Goal: Task Accomplishment & Management: Complete application form

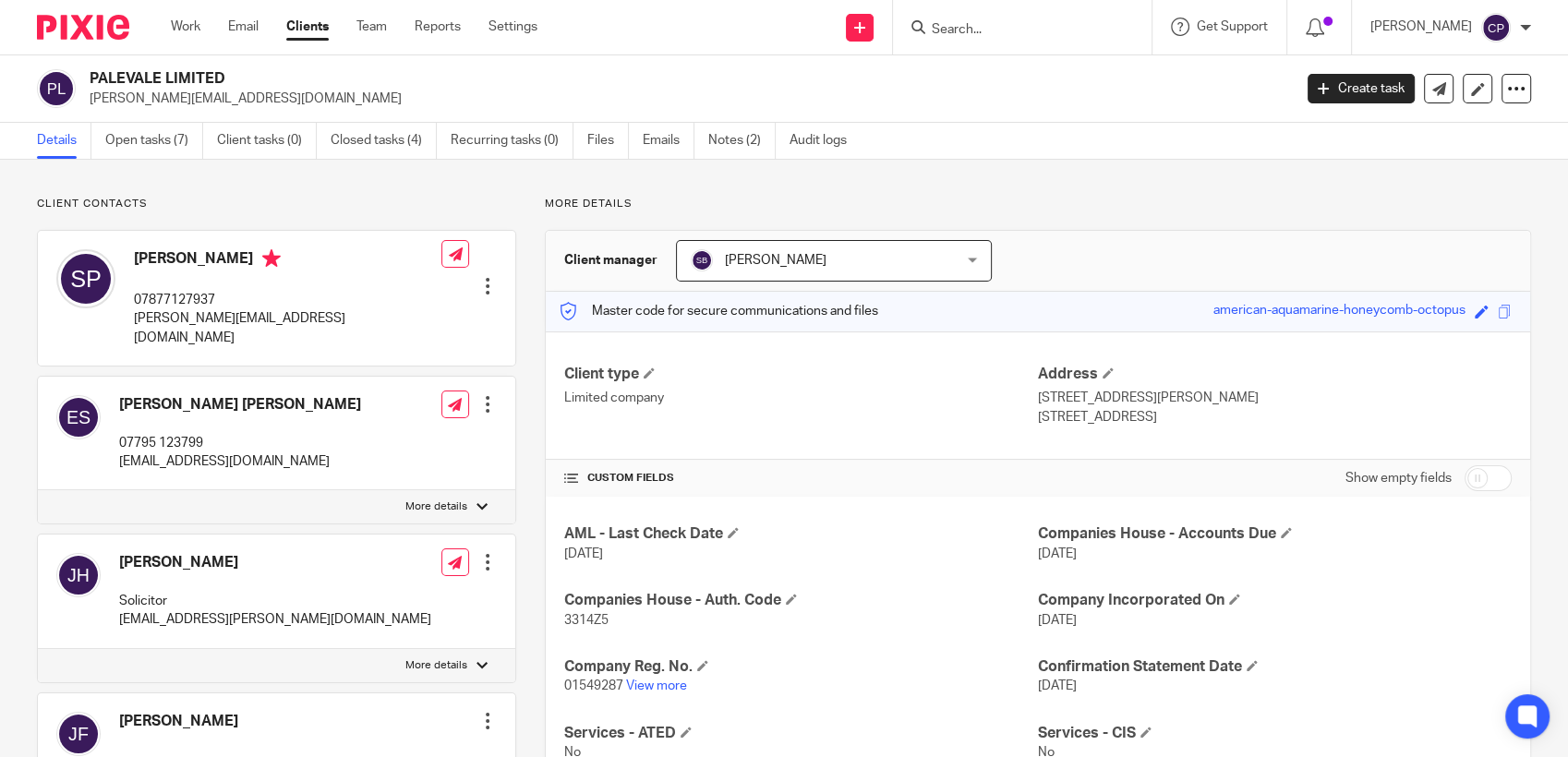
click at [960, 32] on input "Search" at bounding box center [1013, 30] width 166 height 16
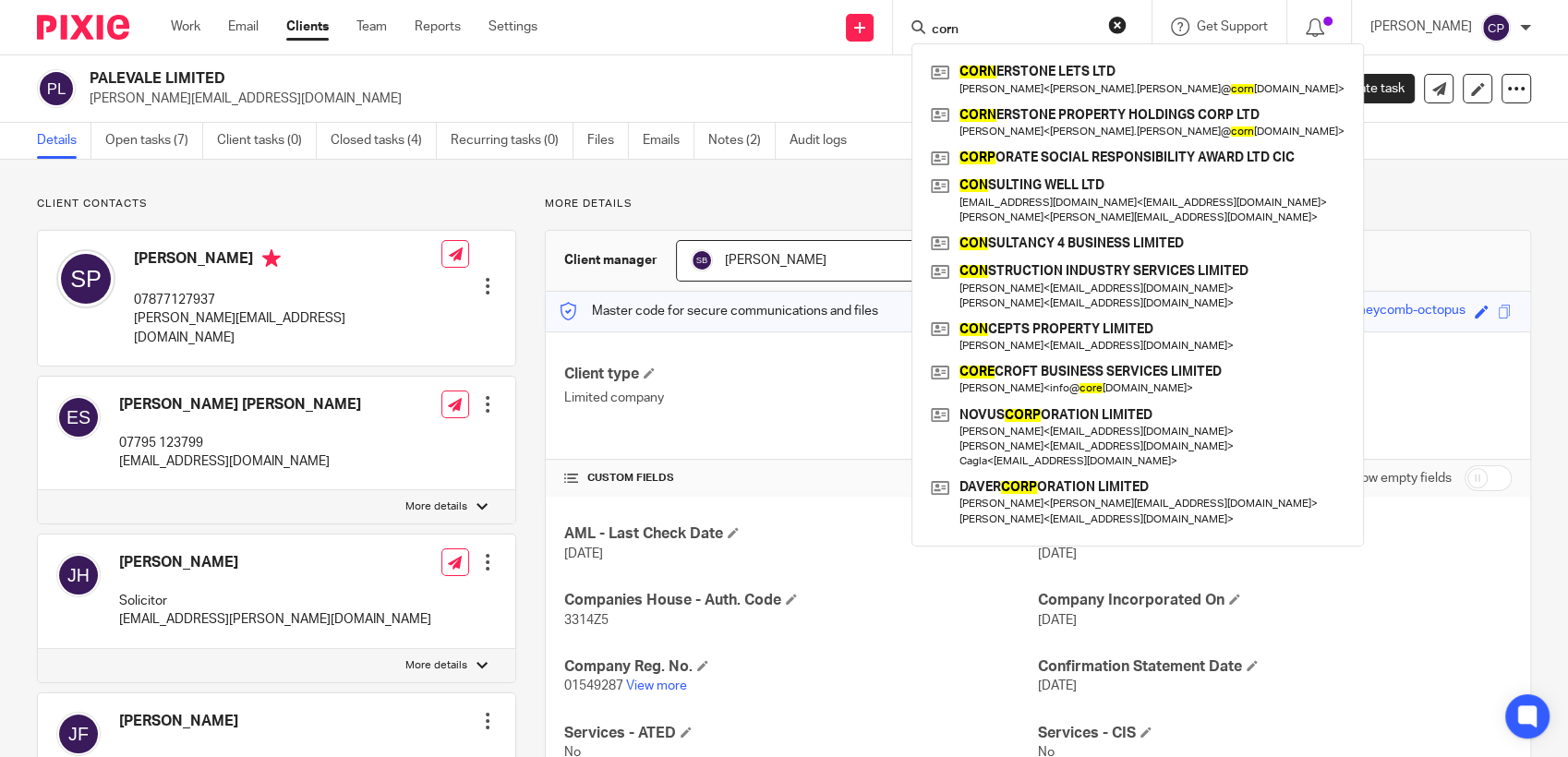
type input "corn"
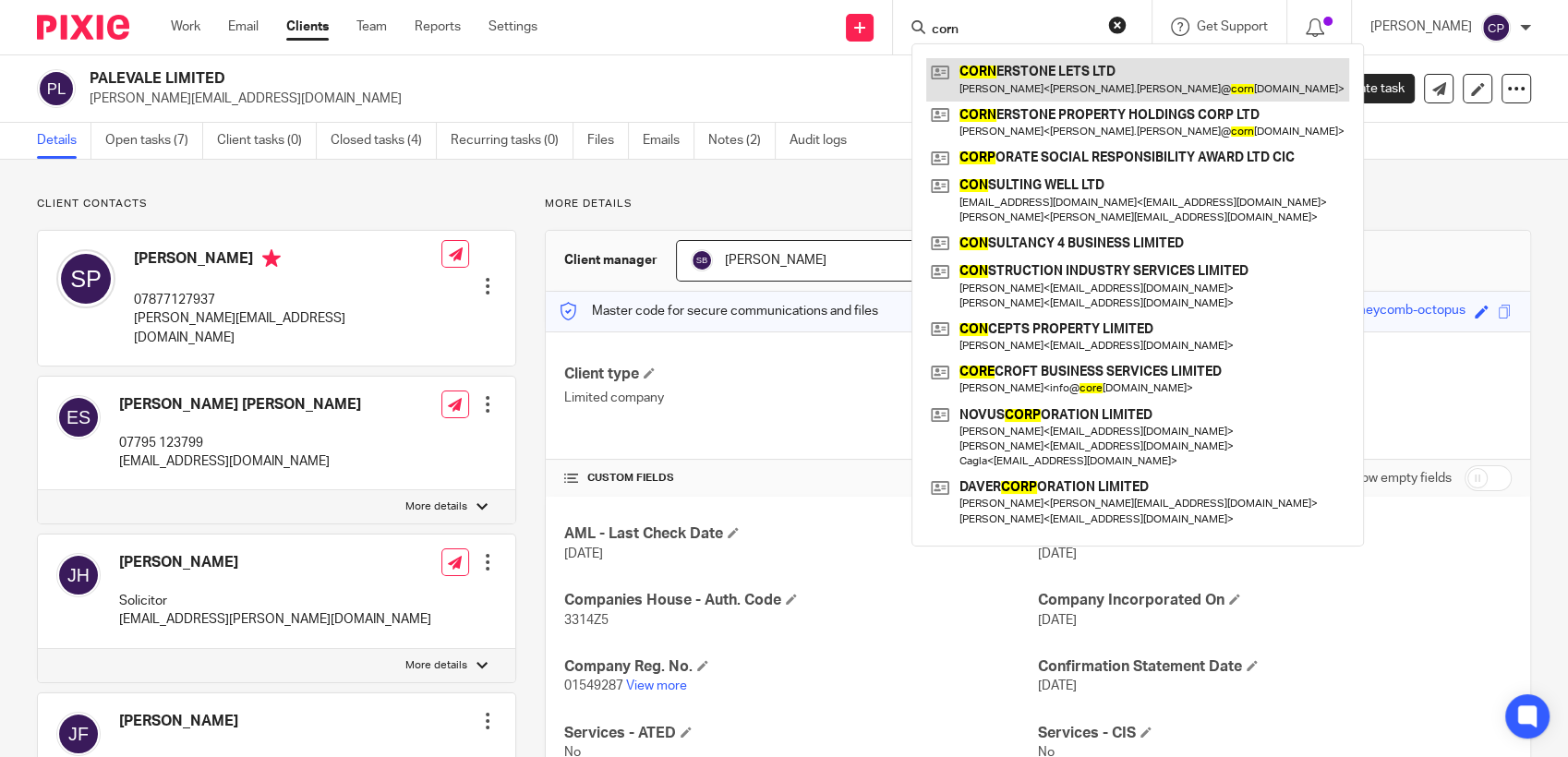
click at [1022, 74] on link at bounding box center [1137, 79] width 423 height 42
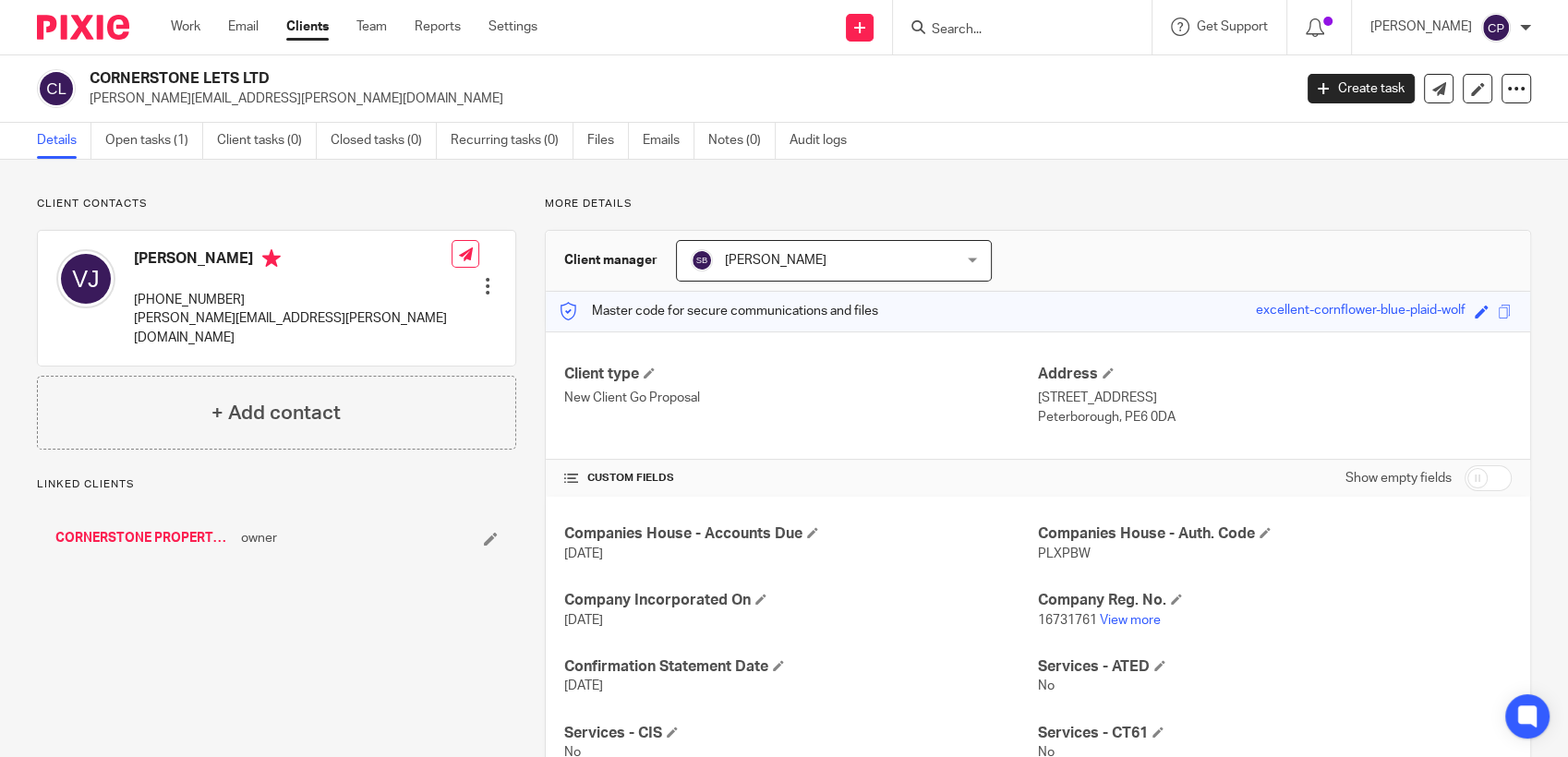
drag, startPoint x: 87, startPoint y: 107, endPoint x: 396, endPoint y: 101, distance: 309.1
click at [396, 101] on div "CORNERSTONE LETS LTD vikki.jackson@cornerstonepropertyholdings.co.uk" at bounding box center [658, 89] width 1243 height 39
drag, startPoint x: 396, startPoint y: 101, endPoint x: 327, endPoint y: 94, distance: 69.4
copy p "[PERSON_NAME][EMAIL_ADDRESS][PERSON_NAME][DOMAIN_NAME]"
click at [1367, 92] on link "Create task" at bounding box center [1360, 88] width 107 height 30
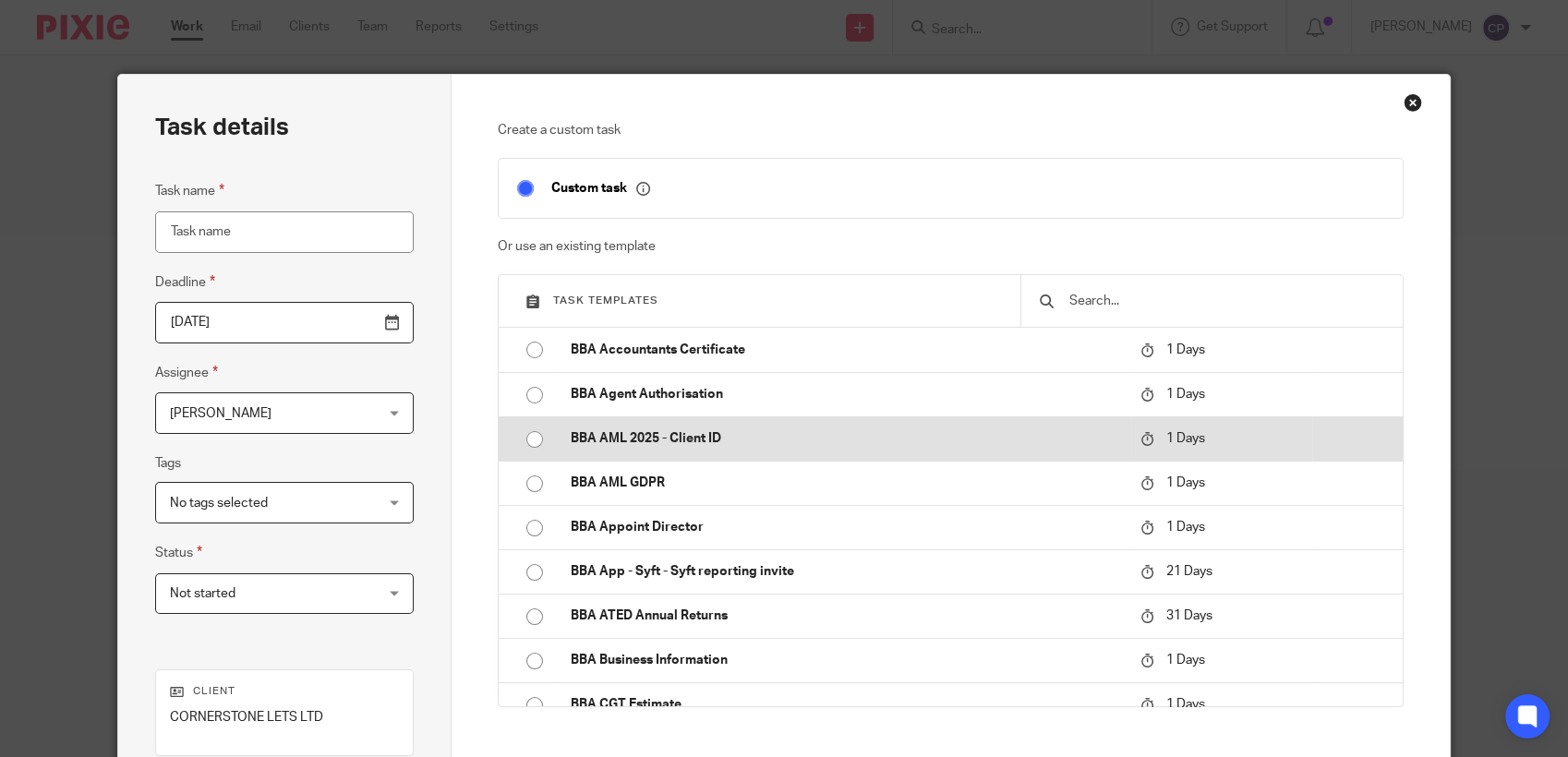
click at [532, 444] on input "radio" at bounding box center [534, 439] width 35 height 35
type input "2025-10-14"
type input "BBA AML 2025 - Client ID"
checkbox input "false"
radio input "false"
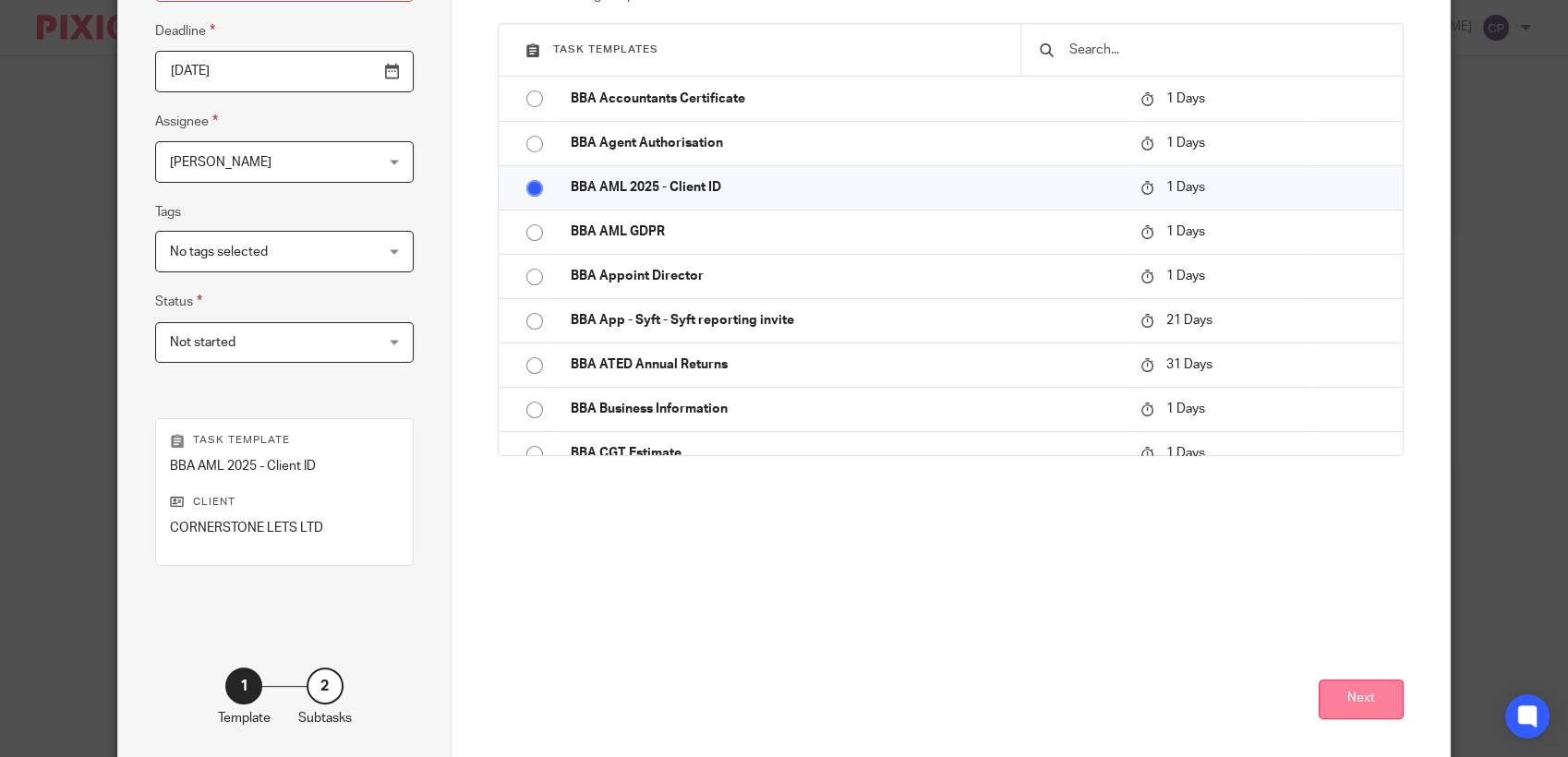
scroll to position [307, 0]
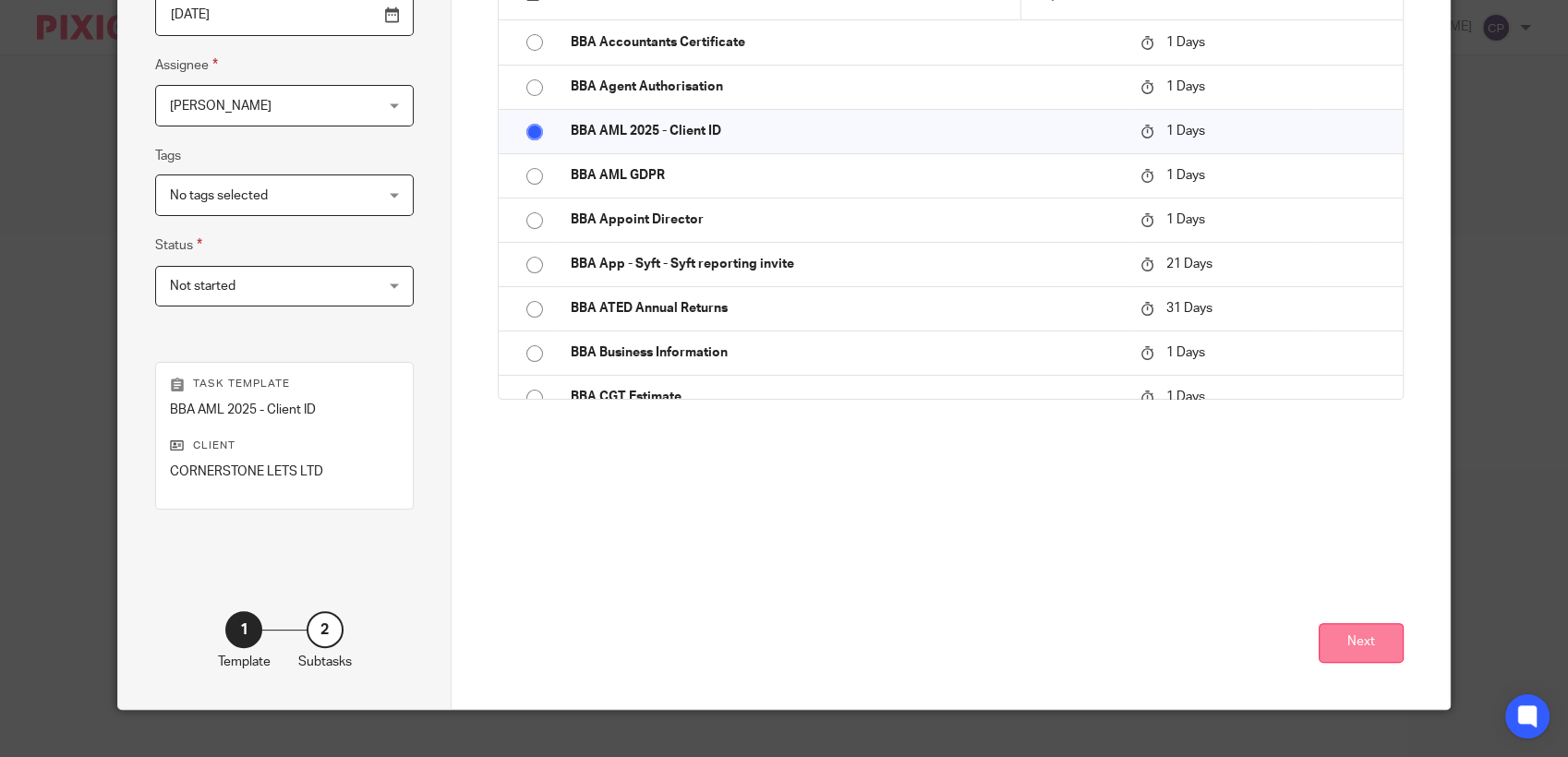
click at [1350, 647] on button "Next" at bounding box center [1360, 642] width 85 height 40
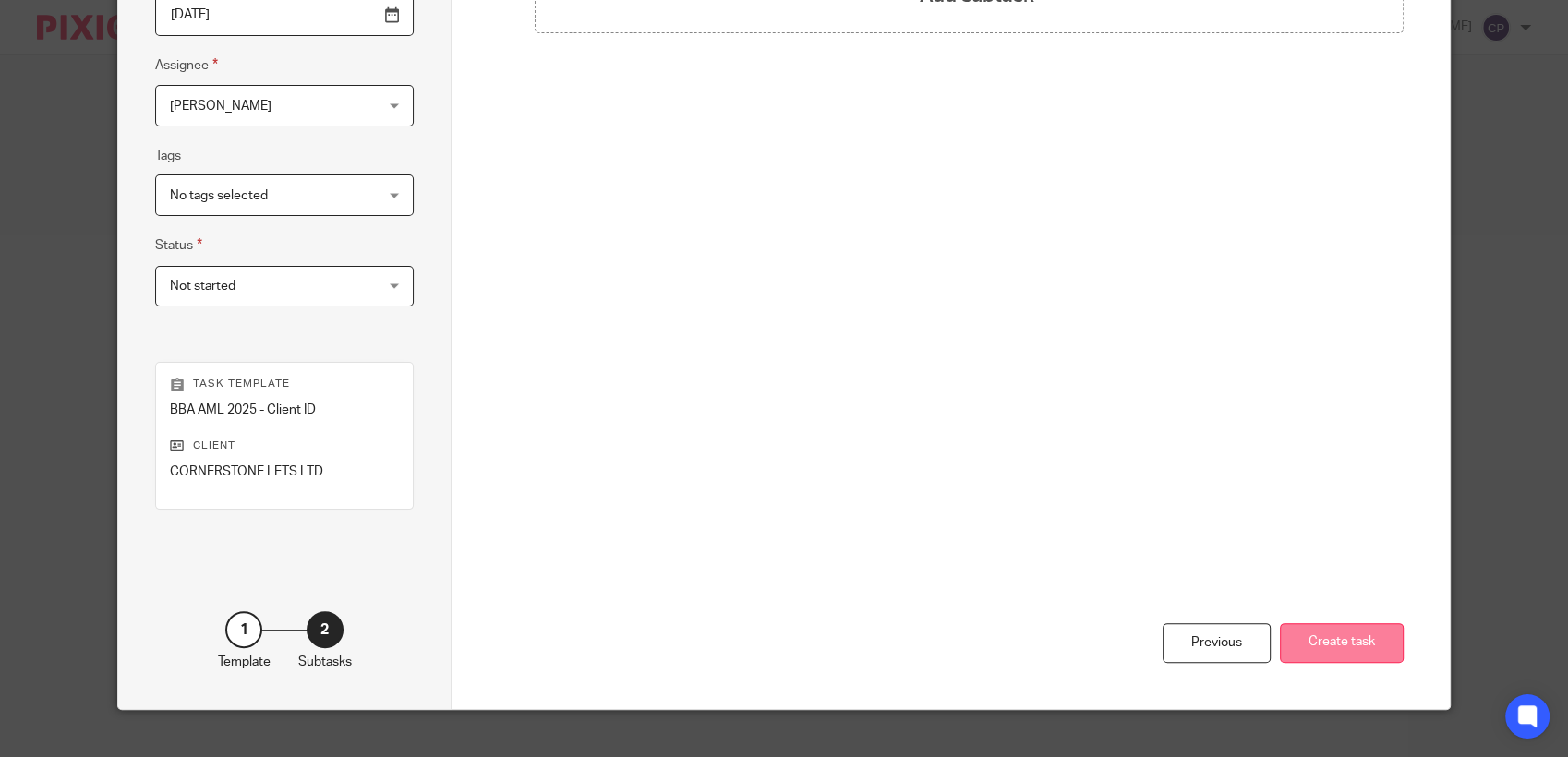
click at [1313, 644] on button "Create task" at bounding box center [1341, 642] width 124 height 40
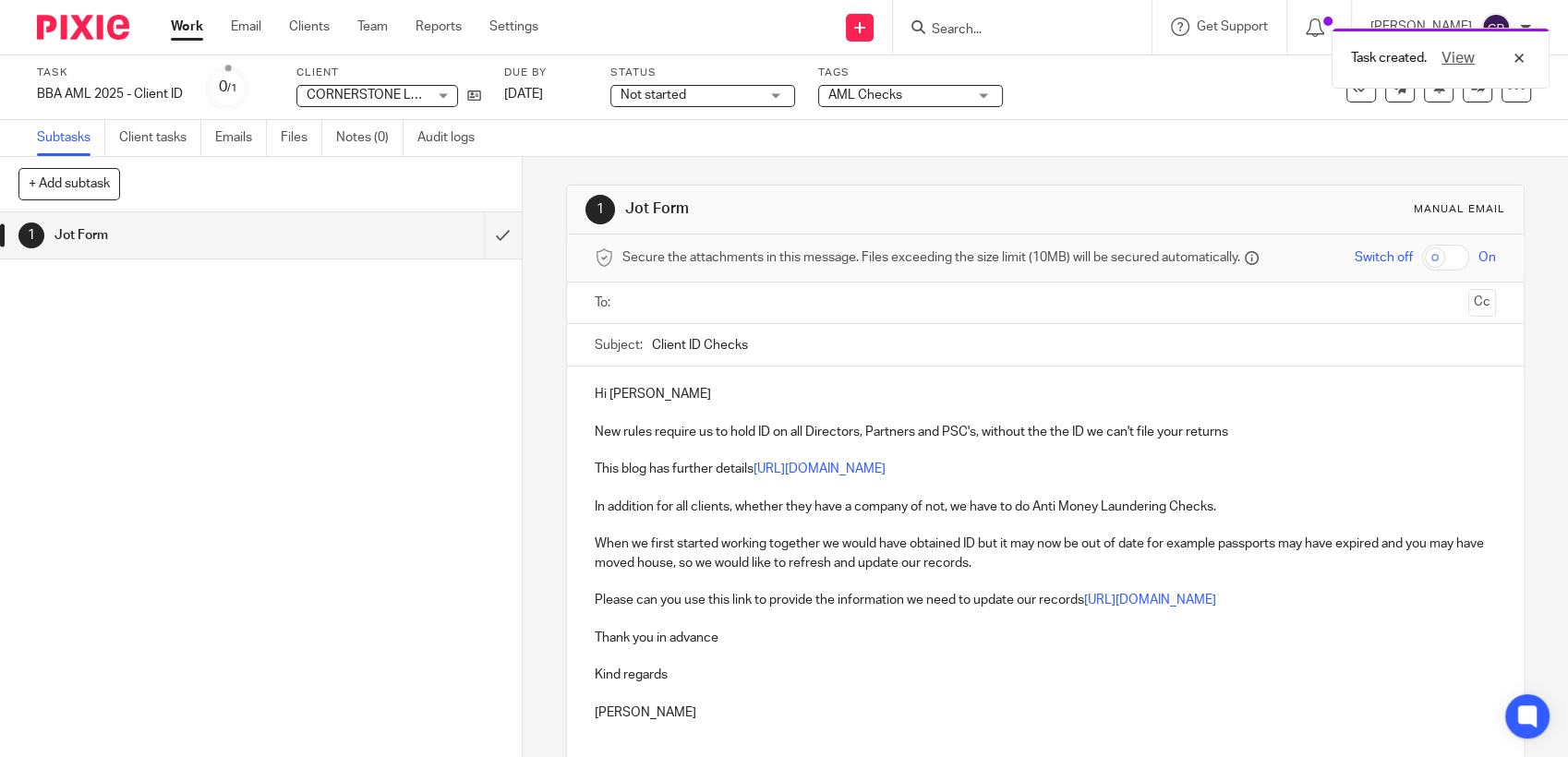
paste input "vikki.jackson@cornerstonepropertyholdings.co.uk"
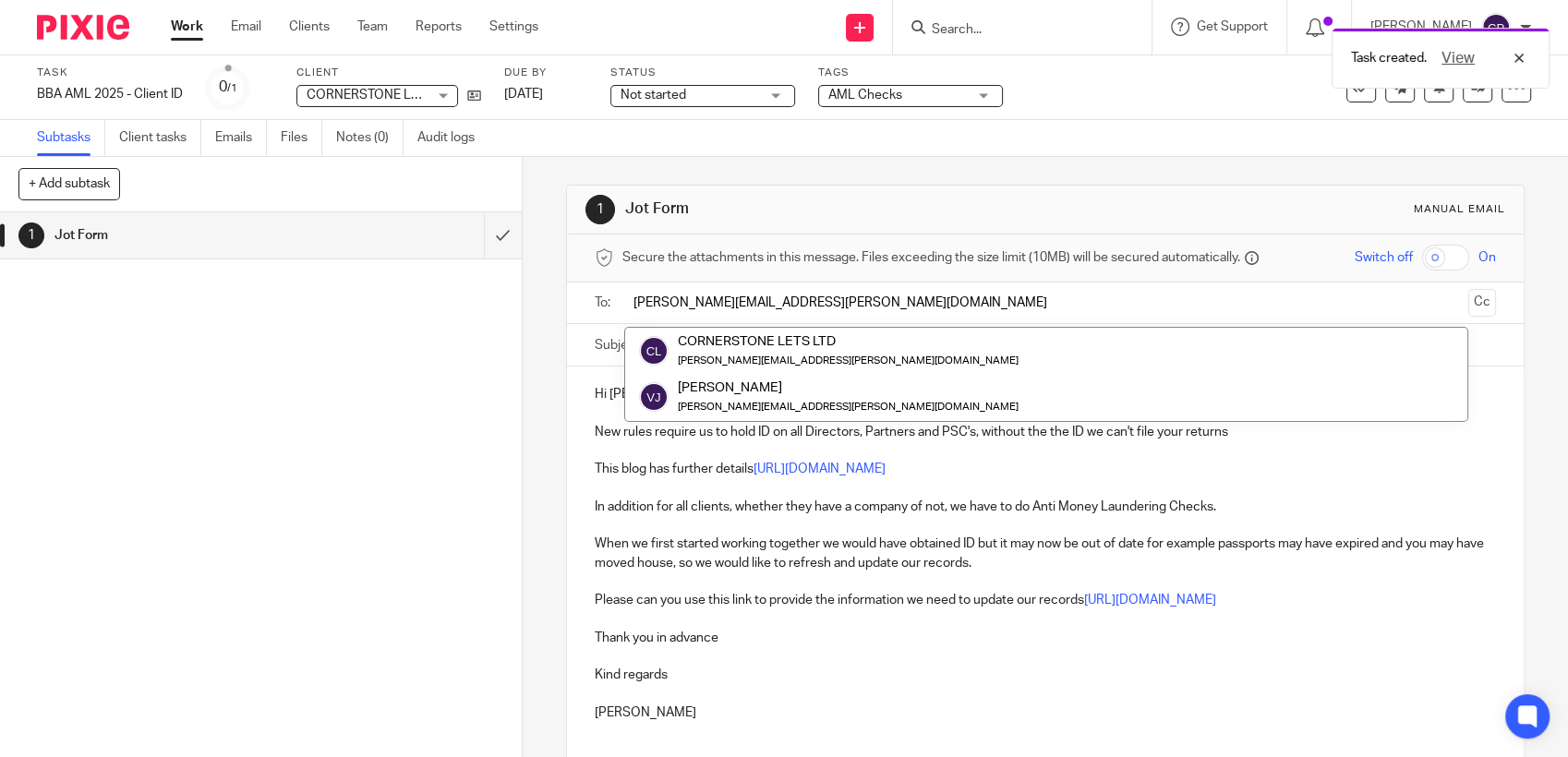
type input "vikki.jackson@cornerstonepropertyholdings.co.uk"
click at [602, 405] on div "Hi Vikki New rules require us to hold ID on all Directors, Partners and PSC's, …" at bounding box center [1045, 570] width 957 height 407
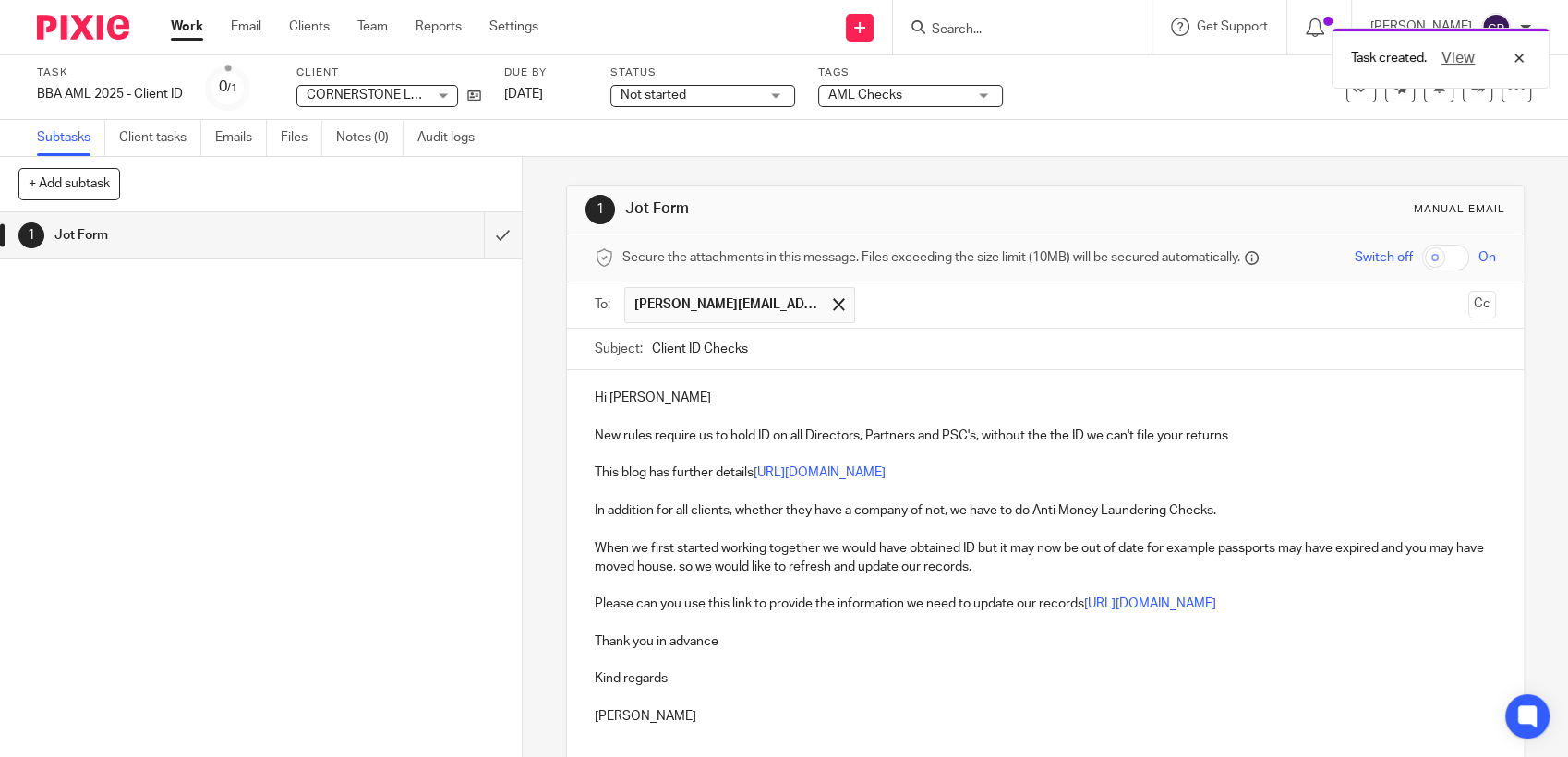
click at [611, 398] on p "Hi Vikki" at bounding box center [1045, 398] width 901 height 18
click at [613, 401] on p "Hi Vikki" at bounding box center [1045, 398] width 901 height 18
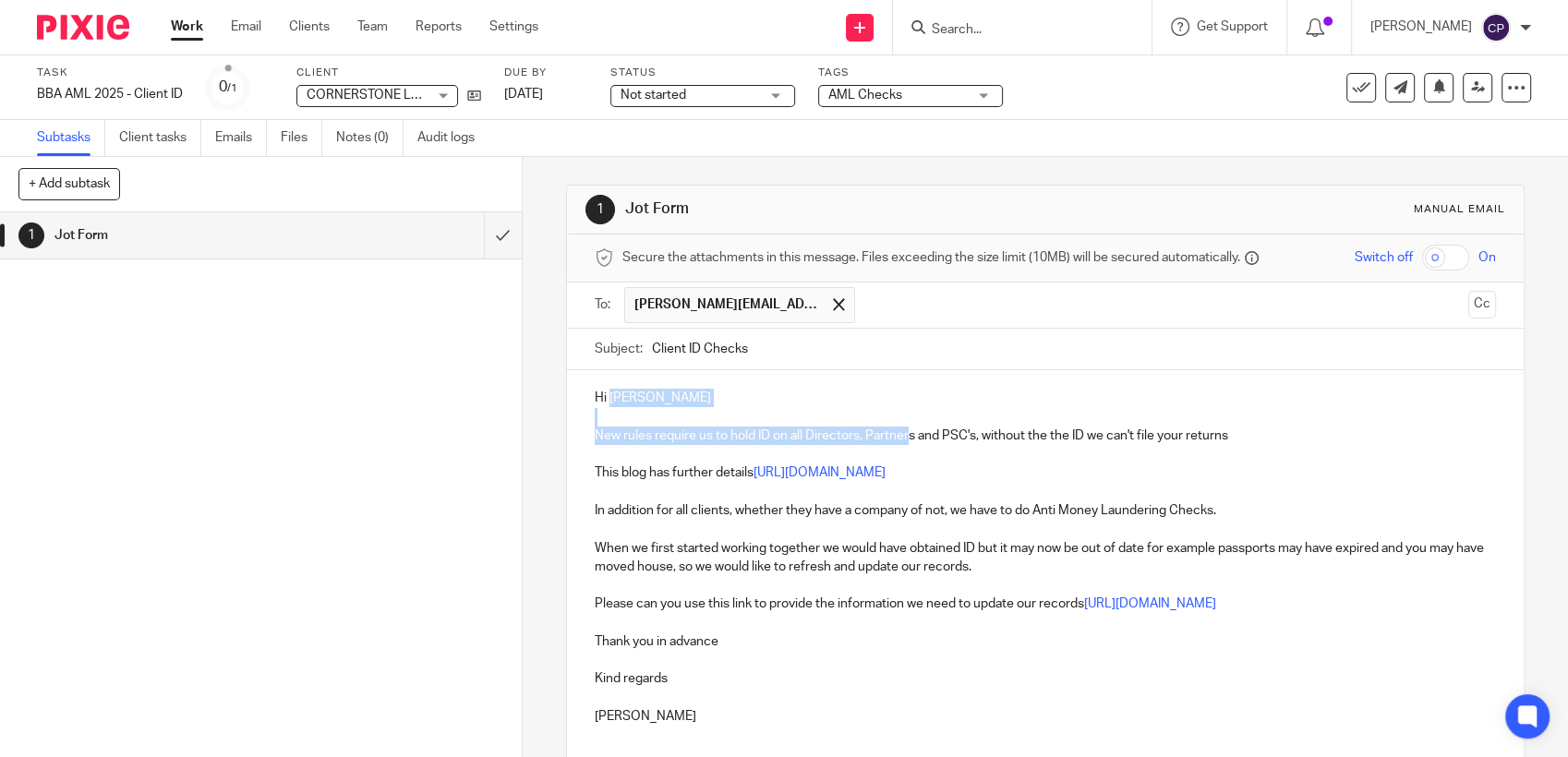
drag, startPoint x: 603, startPoint y: 401, endPoint x: 916, endPoint y: 440, distance: 315.4
click at [911, 439] on div "Hi Vikki New rules require us to hold ID on all Directors, Partners and PSC's, …" at bounding box center [1045, 573] width 957 height 407
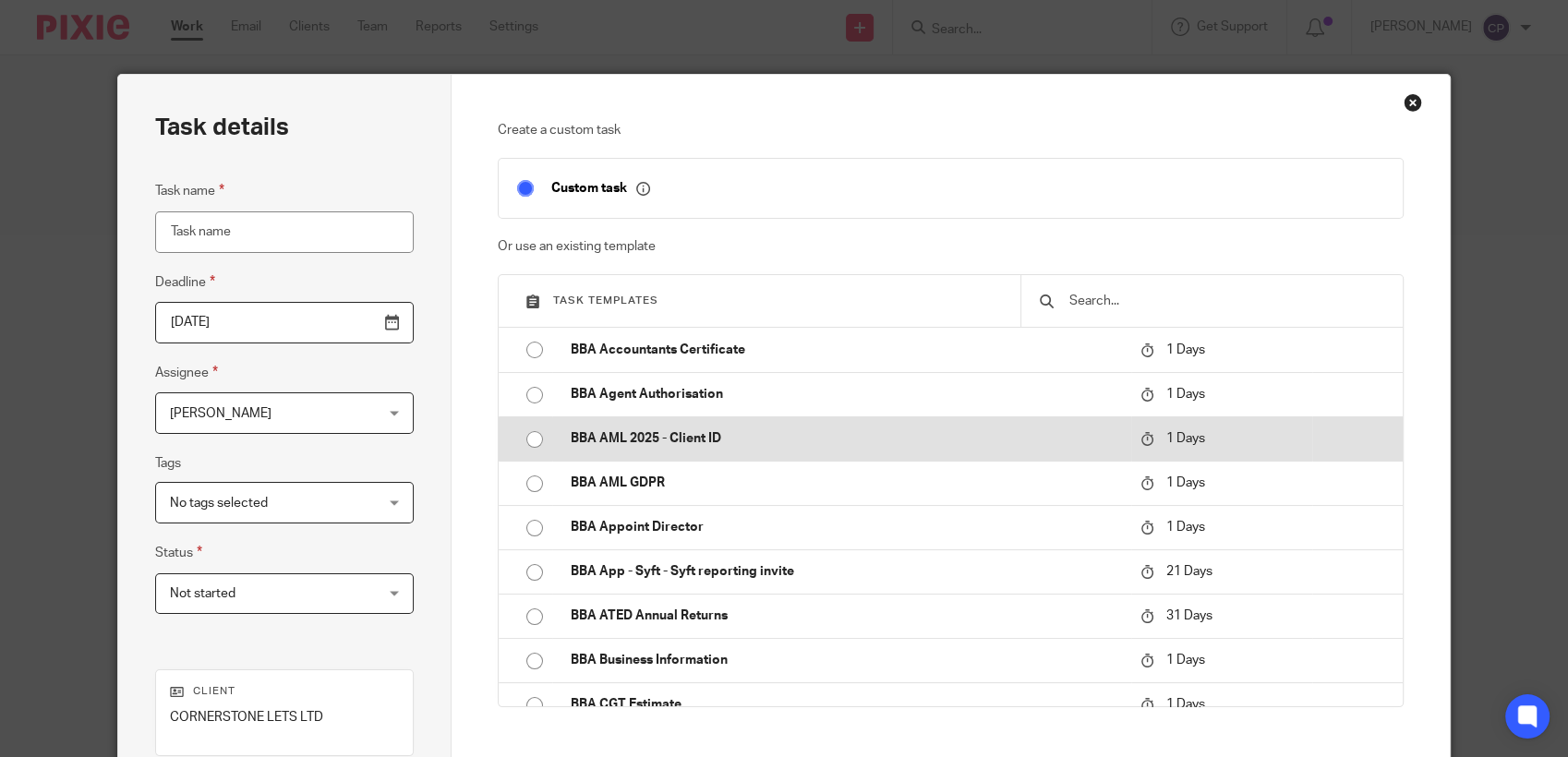
drag, startPoint x: 519, startPoint y: 443, endPoint x: 599, endPoint y: 454, distance: 80.8
click at [519, 443] on input "radio" at bounding box center [534, 439] width 35 height 35
type input "BBA AML 2025 - Client ID"
checkbox input "false"
radio input "false"
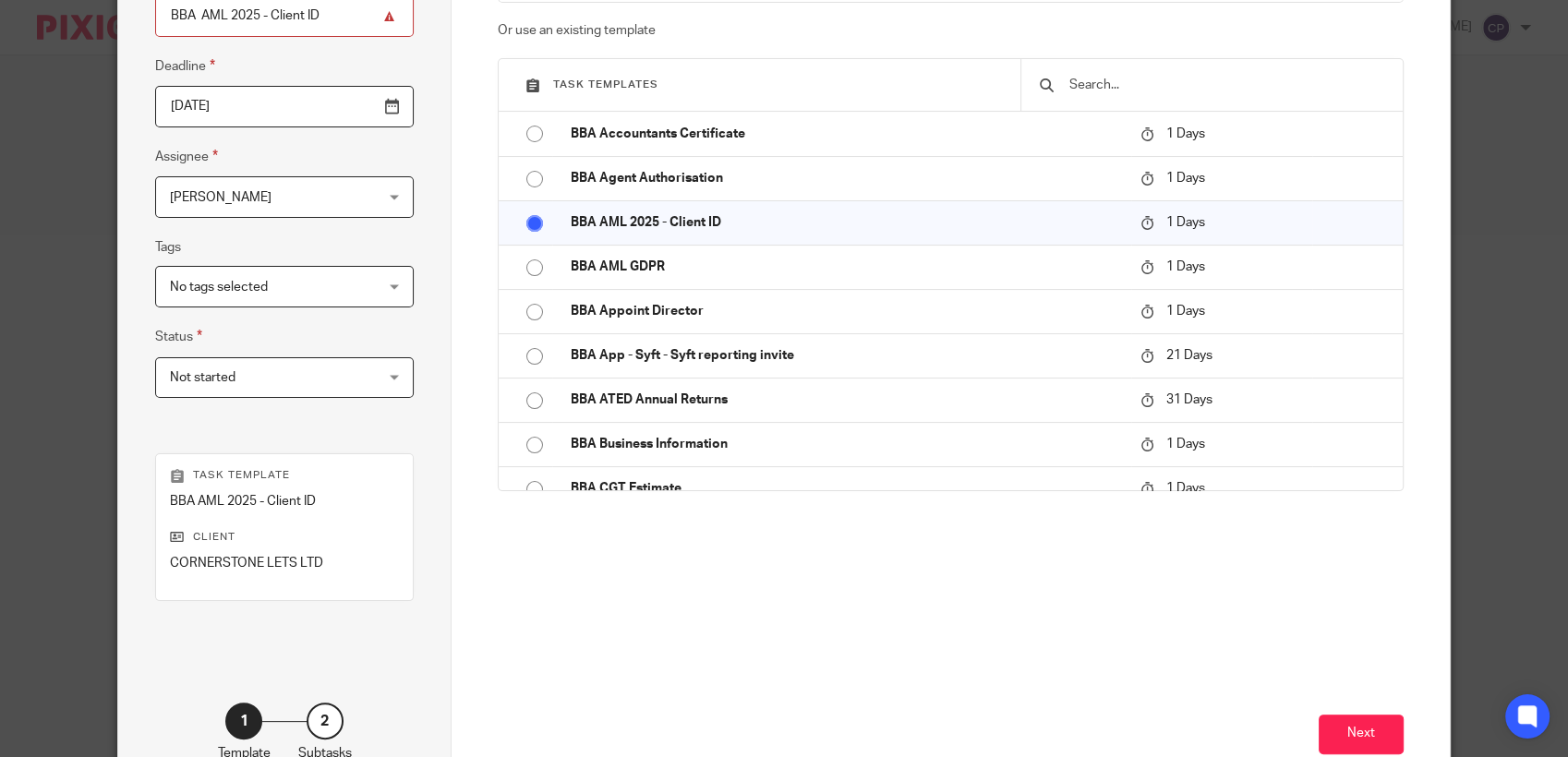
scroll to position [332, 0]
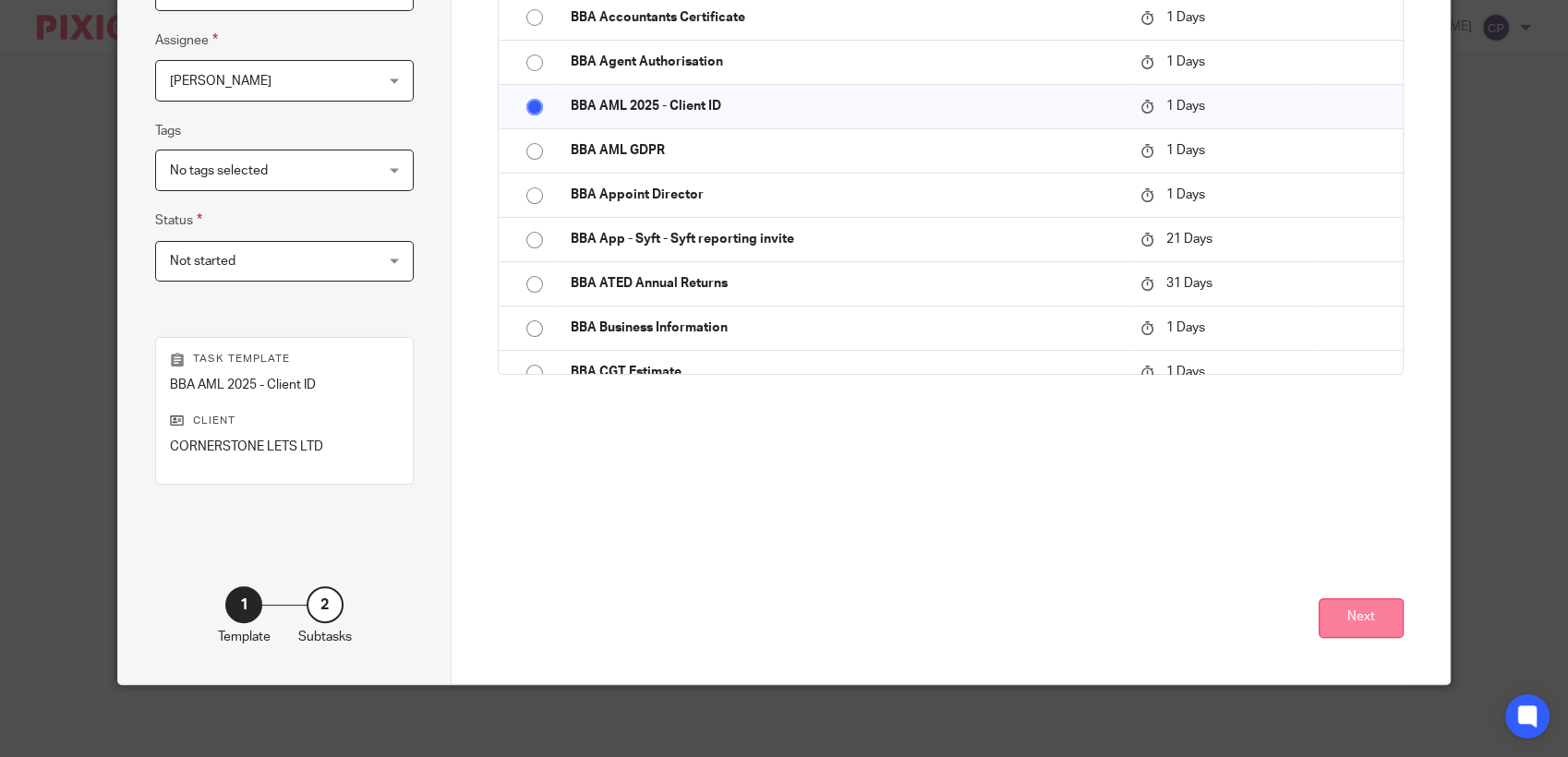
click at [1344, 618] on button "Next" at bounding box center [1360, 618] width 85 height 40
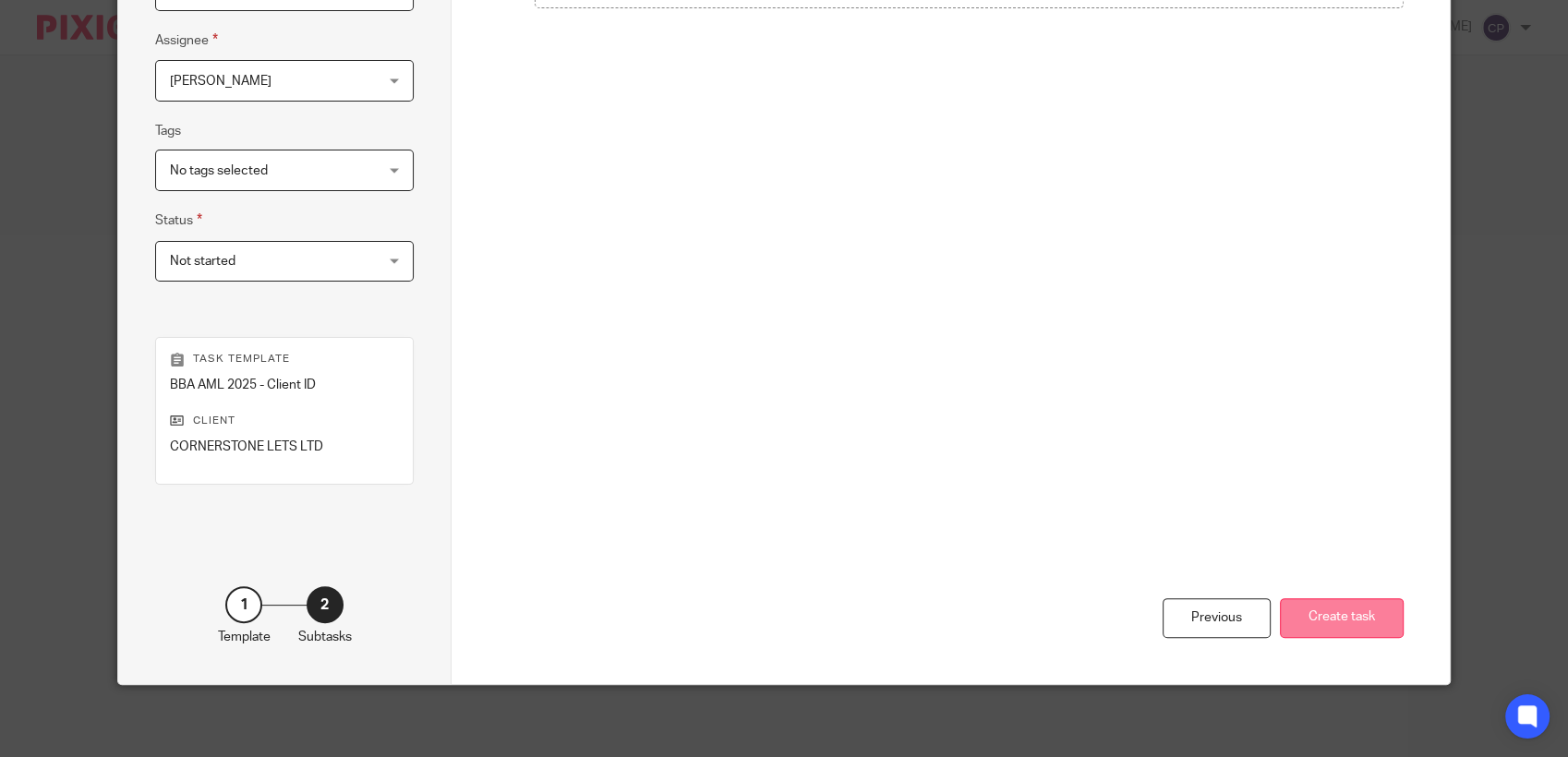
click at [1297, 622] on button "Create task" at bounding box center [1341, 618] width 124 height 40
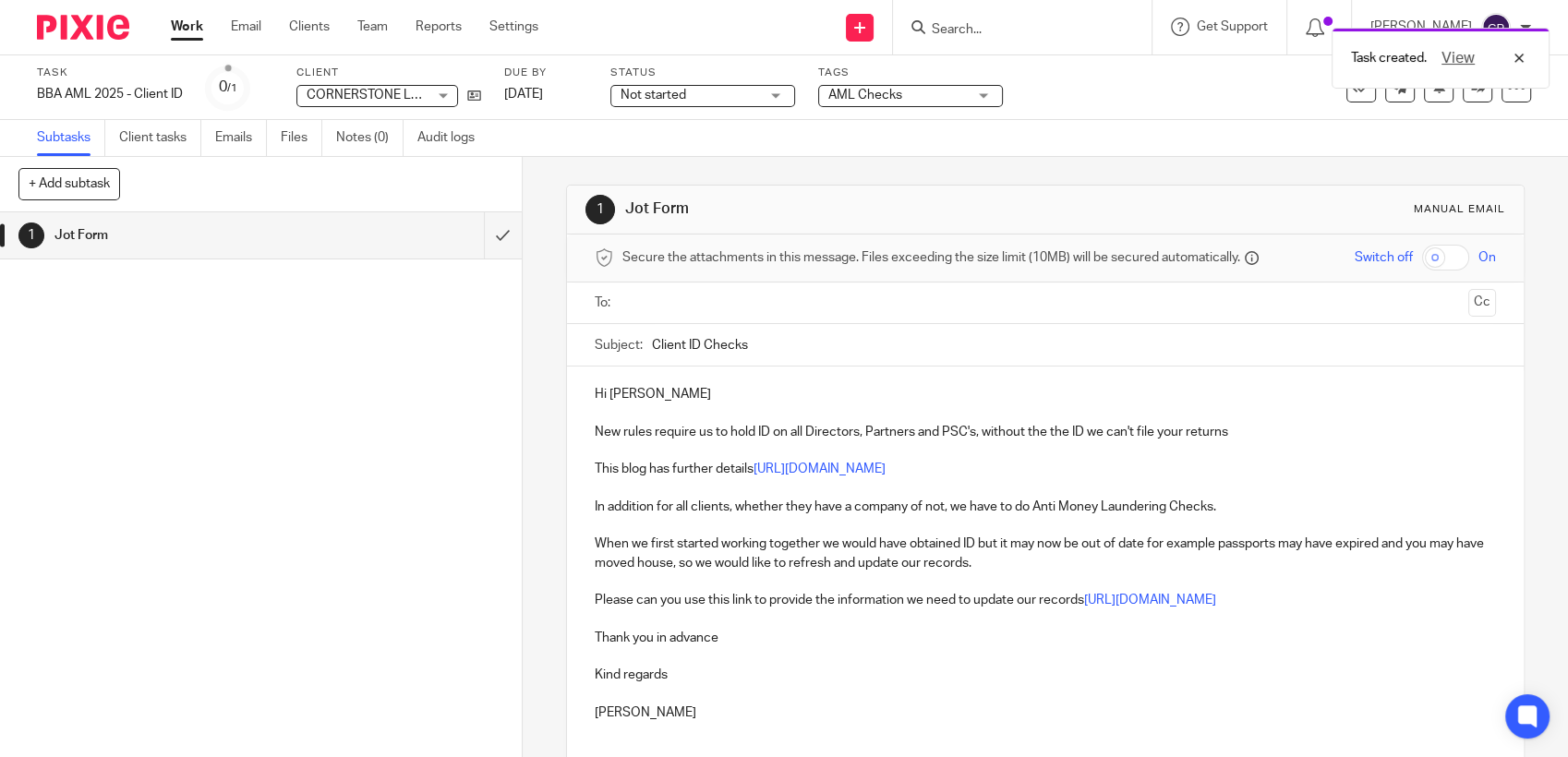
paste input "vikki.jackson@cornerstonepropertyholdings.co.uk"
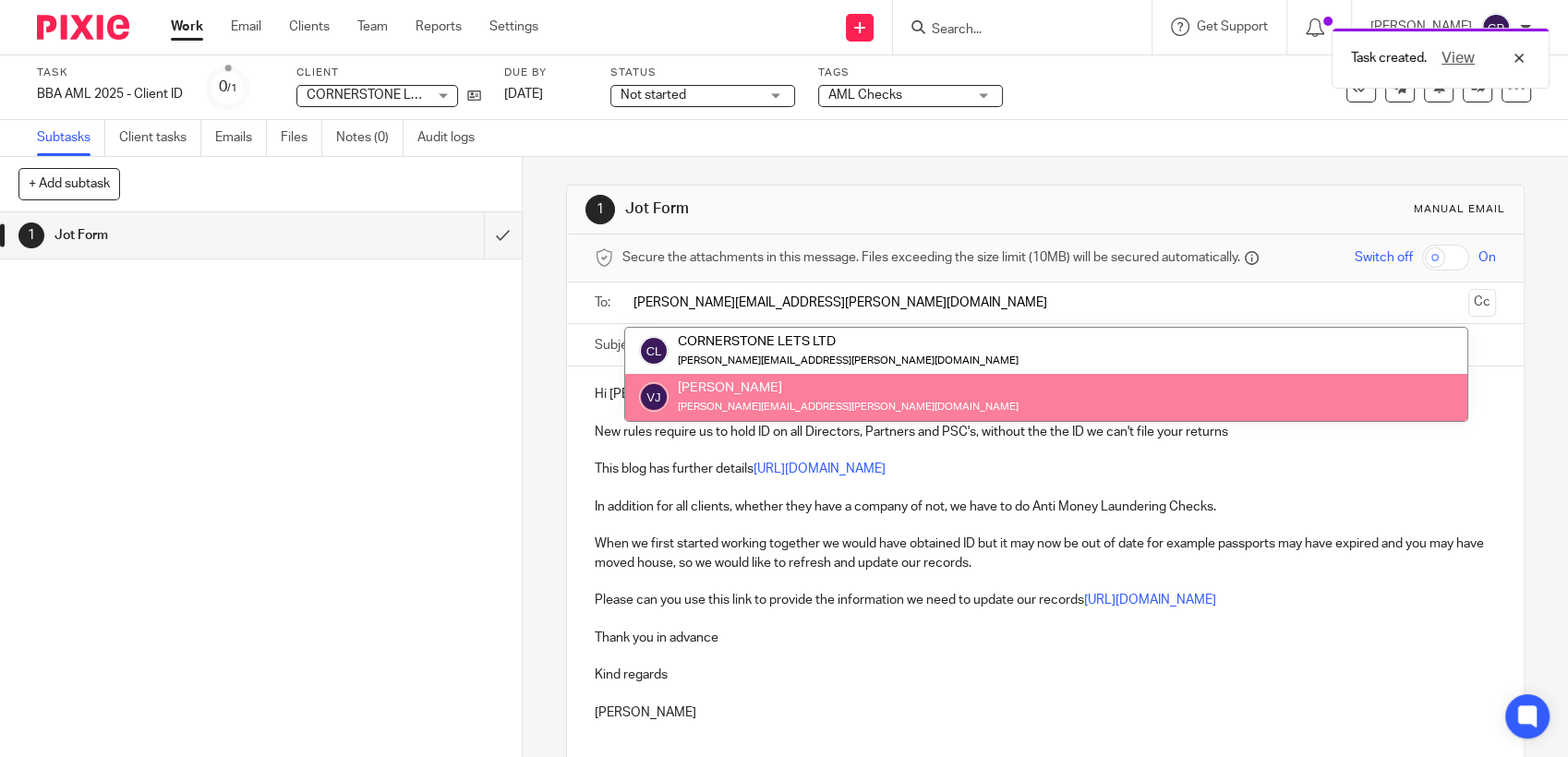
type input "vikki.jackson@cornerstonepropertyholdings.co.uk"
click at [448, 378] on div "1 Jot Form" at bounding box center [261, 485] width 521 height 545
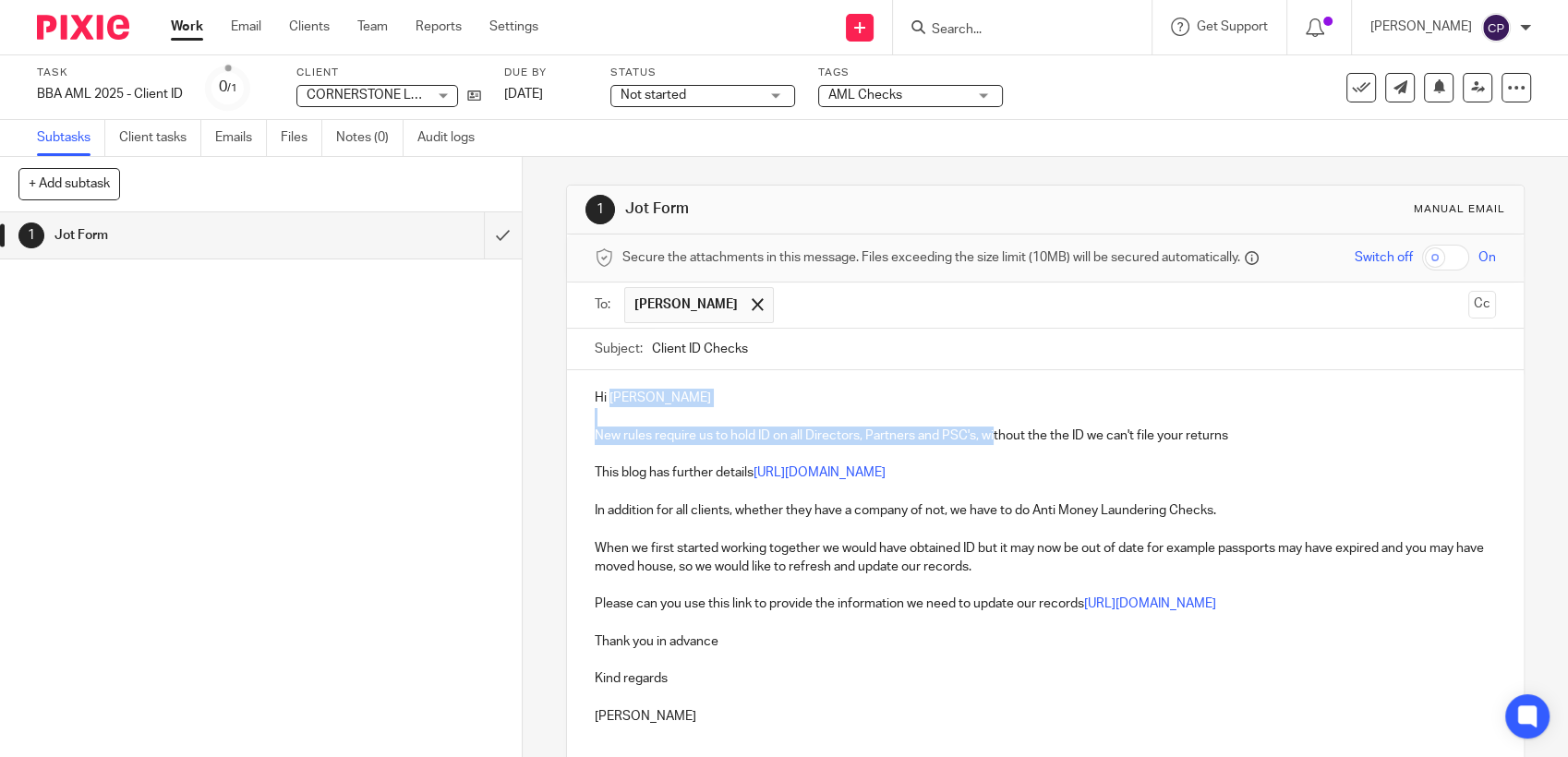
drag, startPoint x: 602, startPoint y: 398, endPoint x: 1025, endPoint y: 432, distance: 424.4
click at [994, 433] on div "Hi Vikki New rules require us to hold ID on all Directors, Partners and PSC's, …" at bounding box center [1045, 573] width 957 height 407
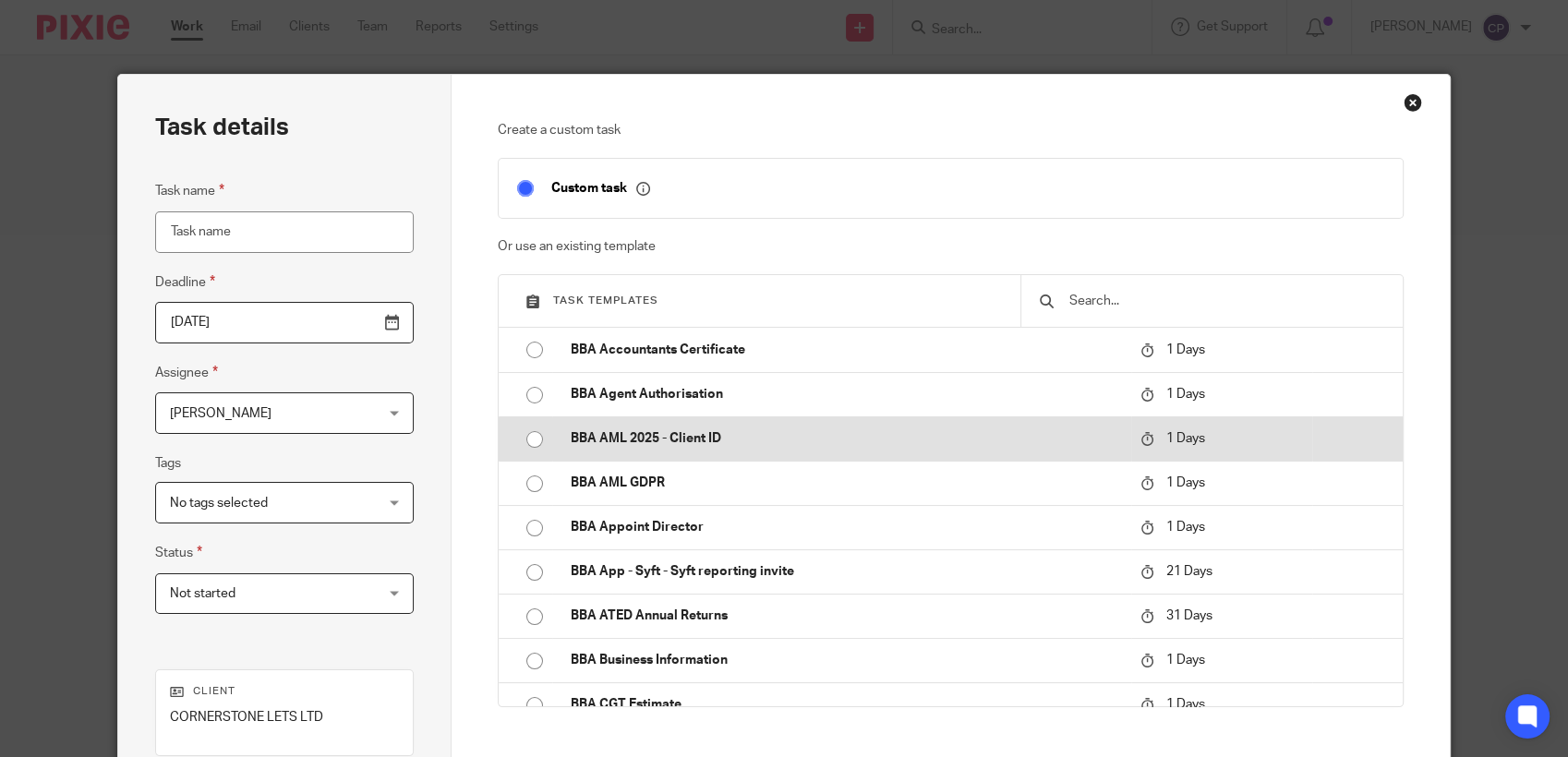
click at [532, 440] on input "radio" at bounding box center [534, 439] width 35 height 35
type input "BBA AML 2025 - Client ID"
checkbox input "false"
radio input "false"
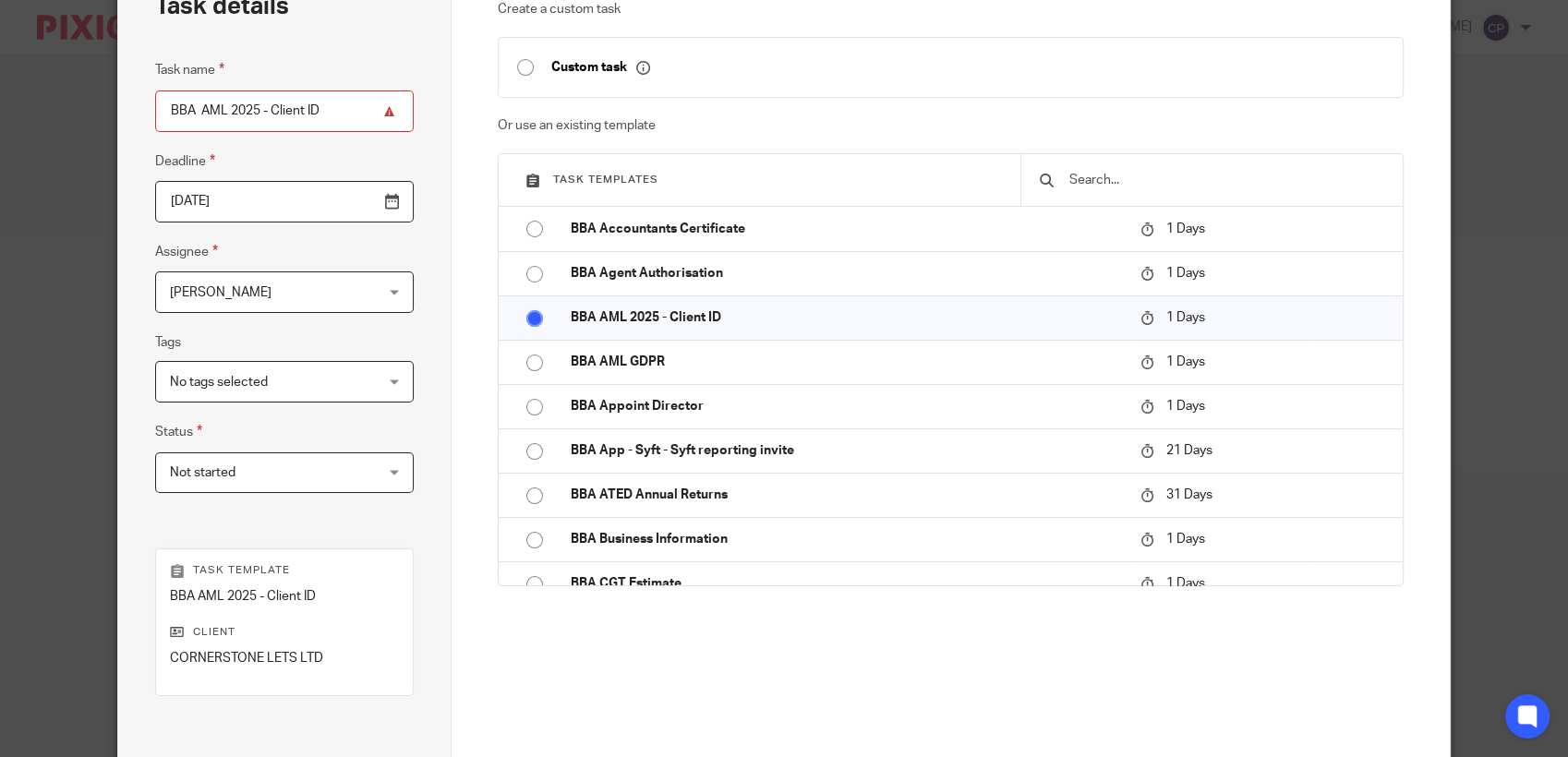
scroll to position [307, 0]
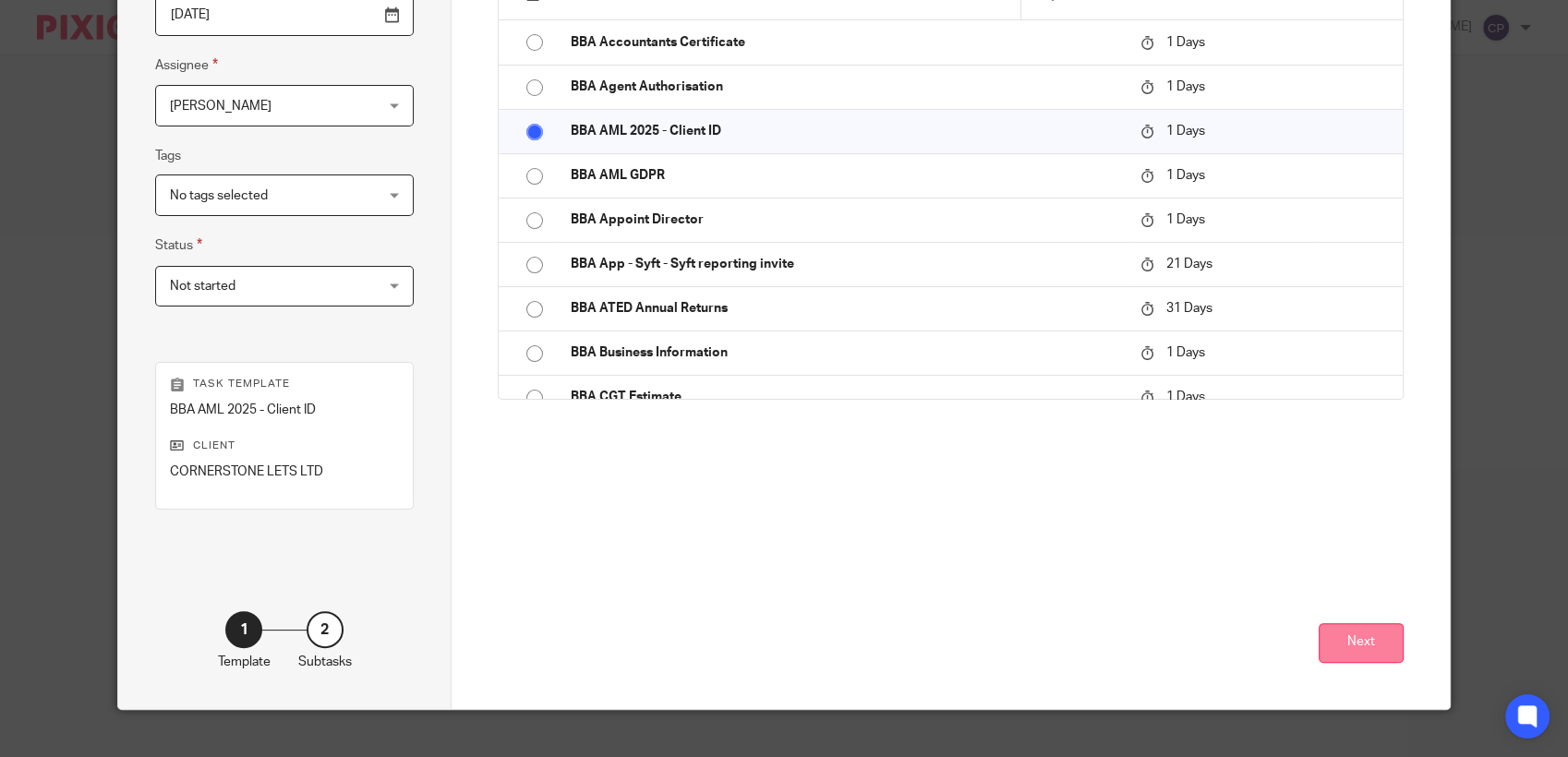
click at [1358, 631] on button "Next" at bounding box center [1360, 642] width 85 height 40
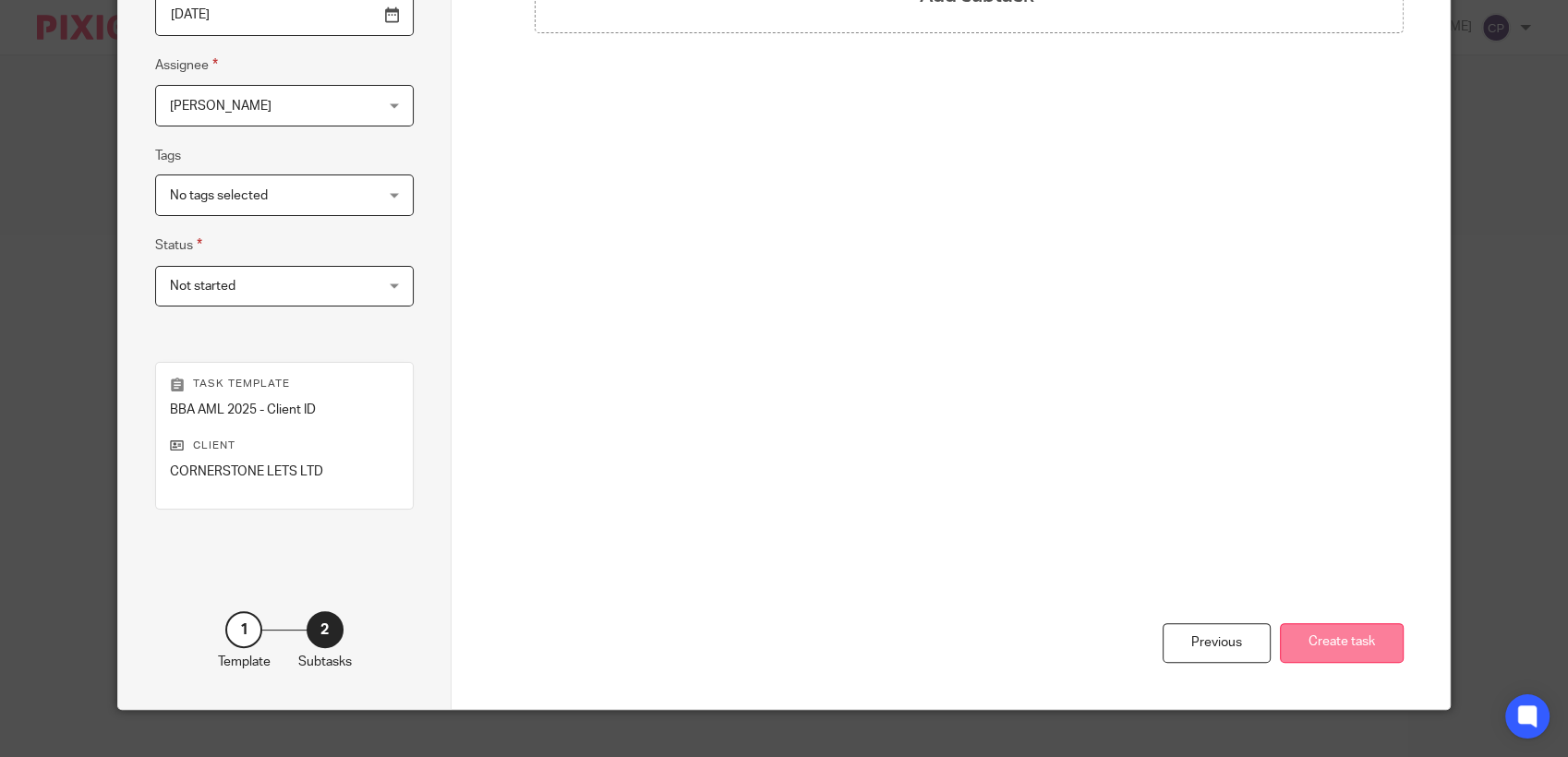
click at [1353, 651] on button "Create task" at bounding box center [1341, 642] width 124 height 40
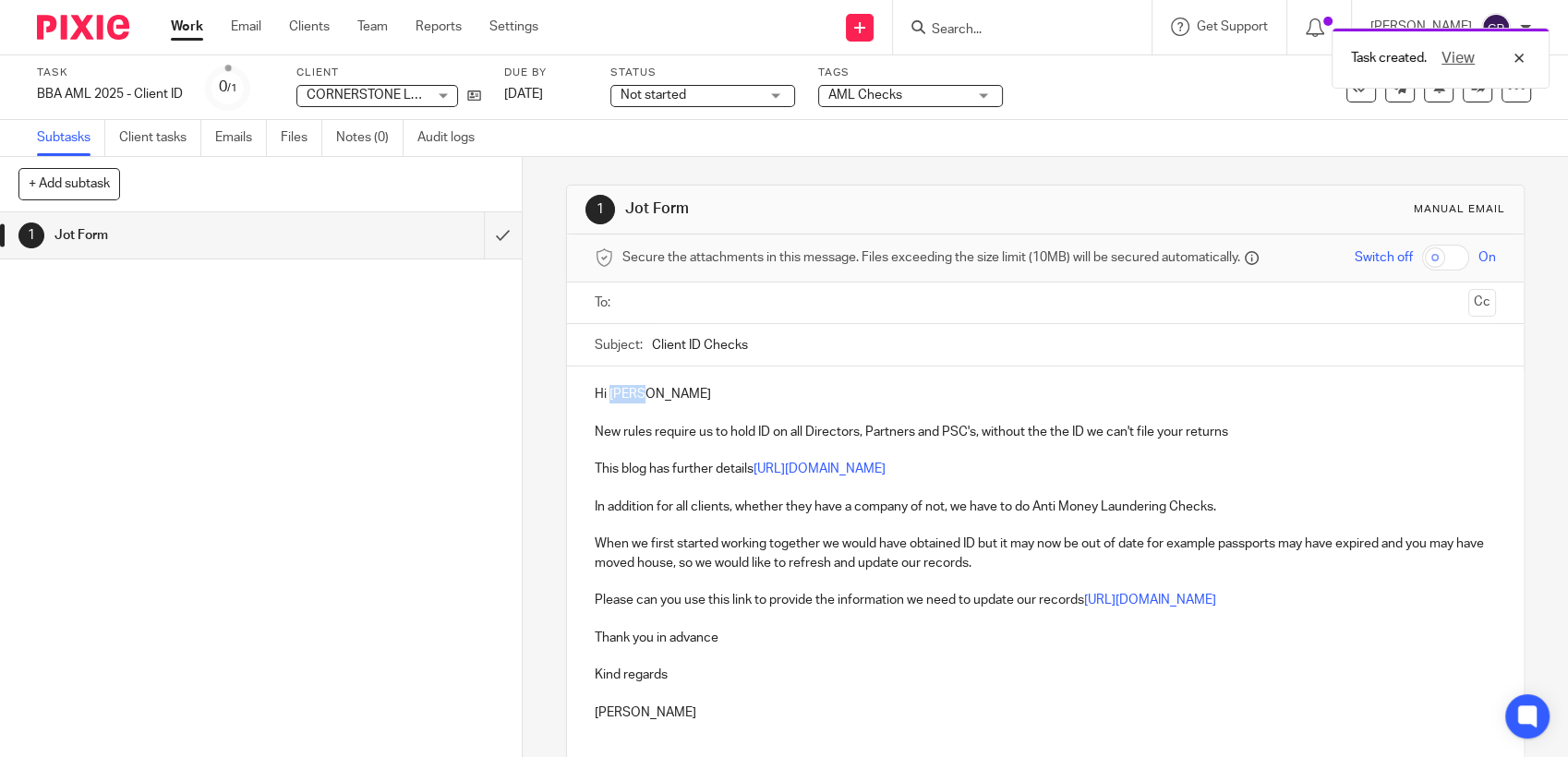
drag, startPoint x: 605, startPoint y: 395, endPoint x: 664, endPoint y: 399, distance: 59.1
click at [664, 399] on p "Hi Vikki" at bounding box center [1045, 394] width 901 height 18
paste input "vikki.jackson@cornerstonepropertyholdings.co.uk"
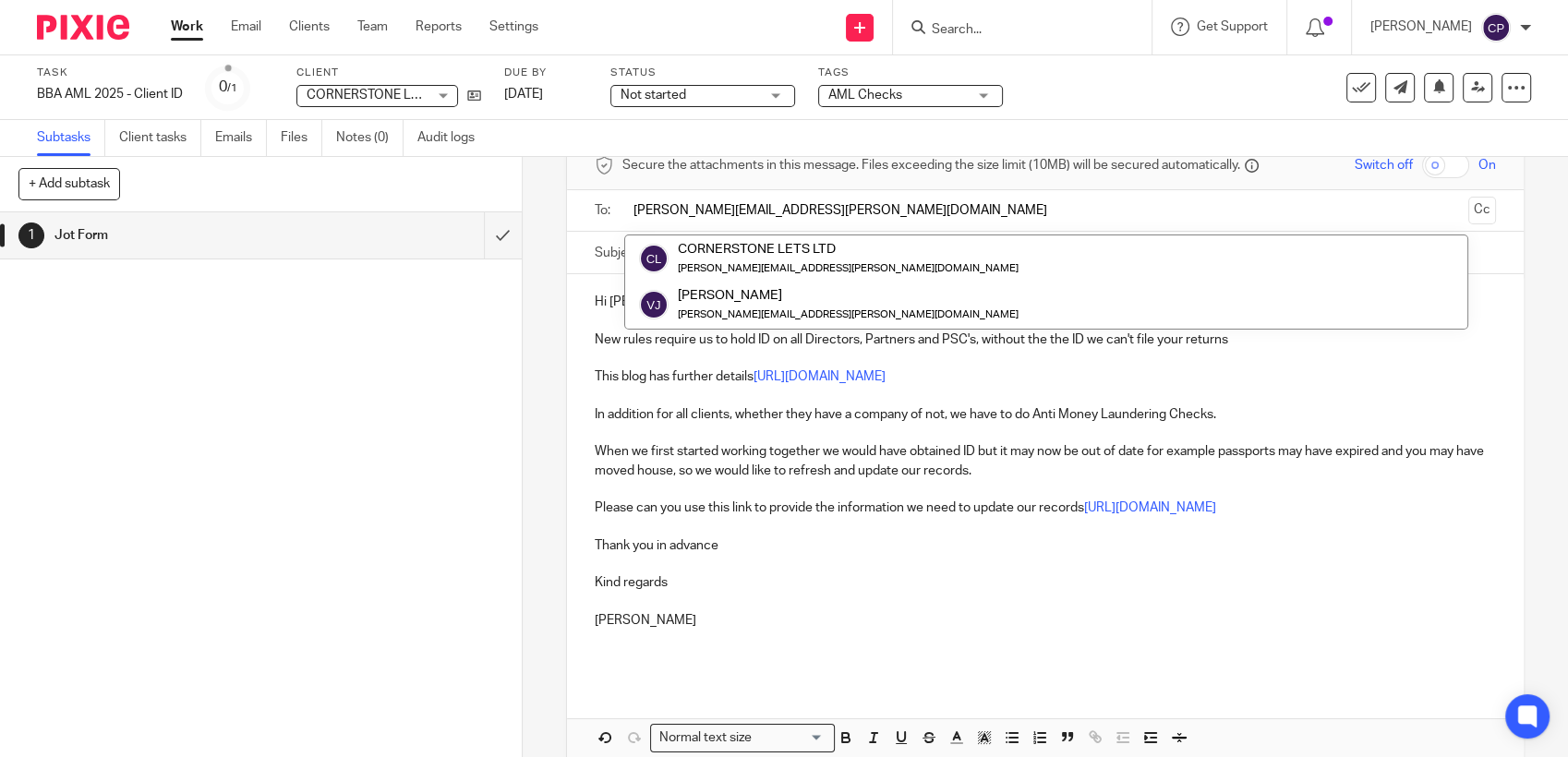
scroll to position [180, 0]
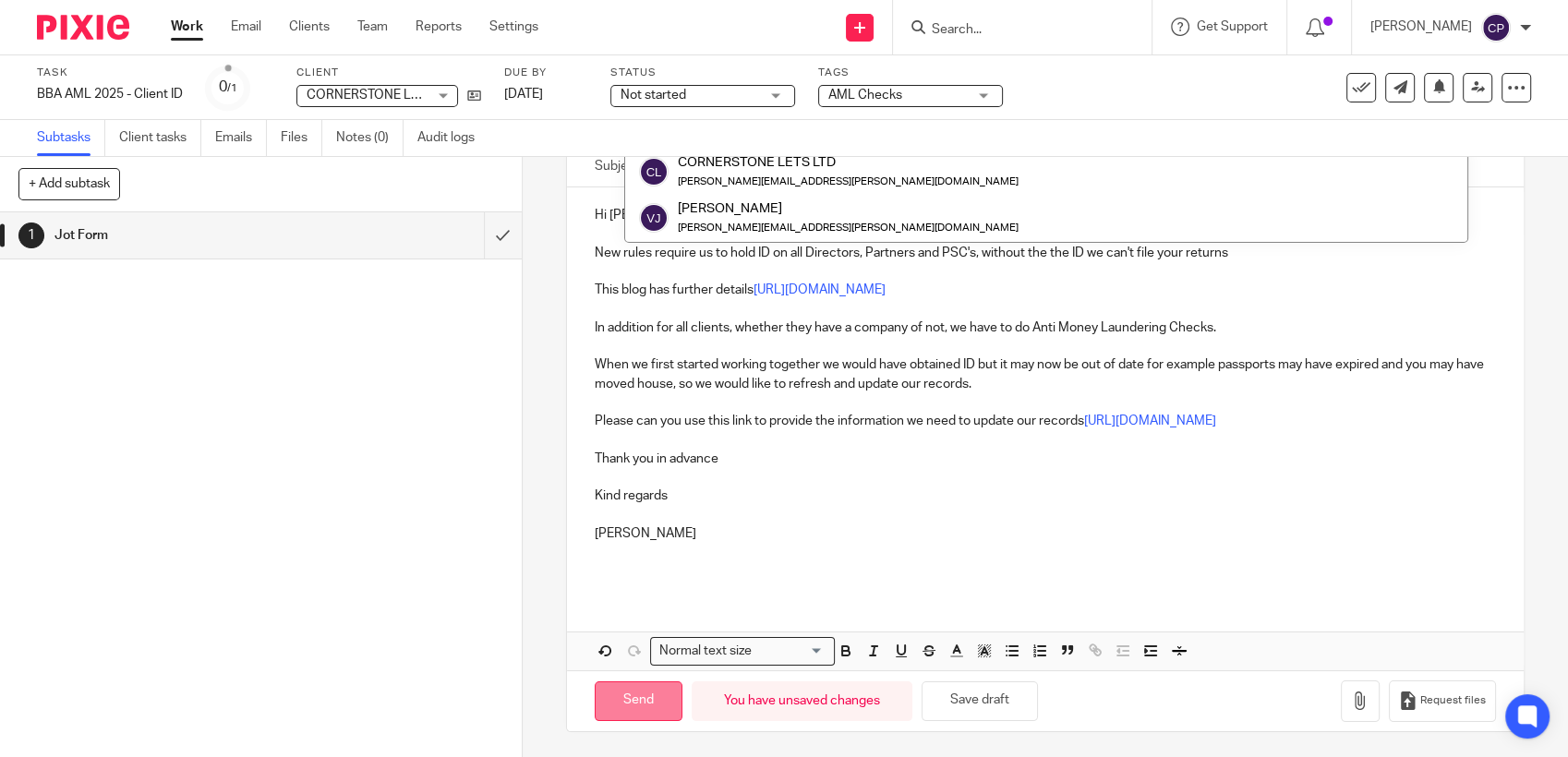
type input "vikki.jackson@cornerstonepropertyholdings.co.uk"
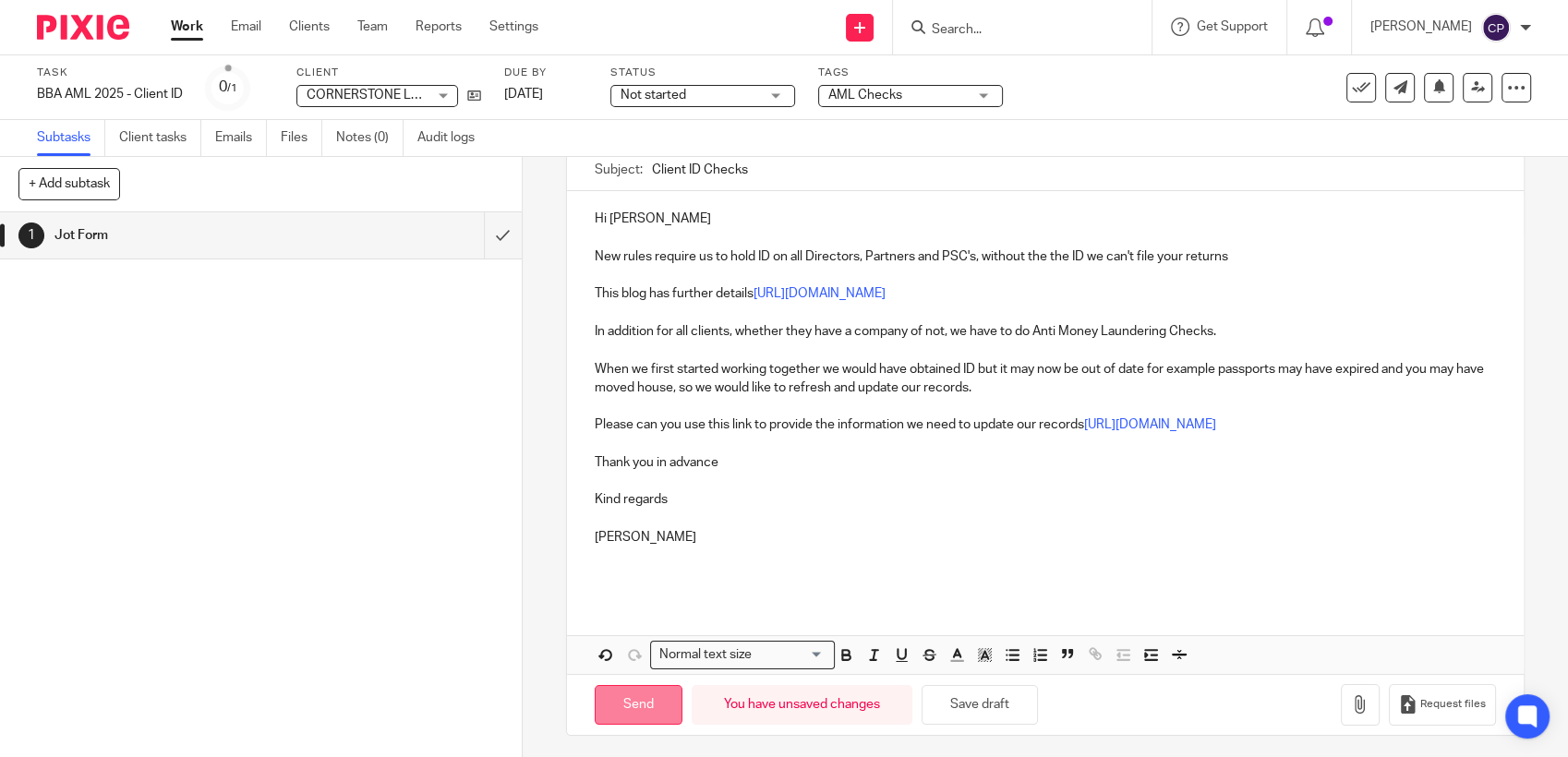
drag, startPoint x: 652, startPoint y: 701, endPoint x: 1162, endPoint y: 584, distance: 523.2
click at [654, 701] on input "Send" at bounding box center [638, 705] width 88 height 40
type input "Sent"
click at [949, 33] on input "Search" at bounding box center [1013, 30] width 166 height 16
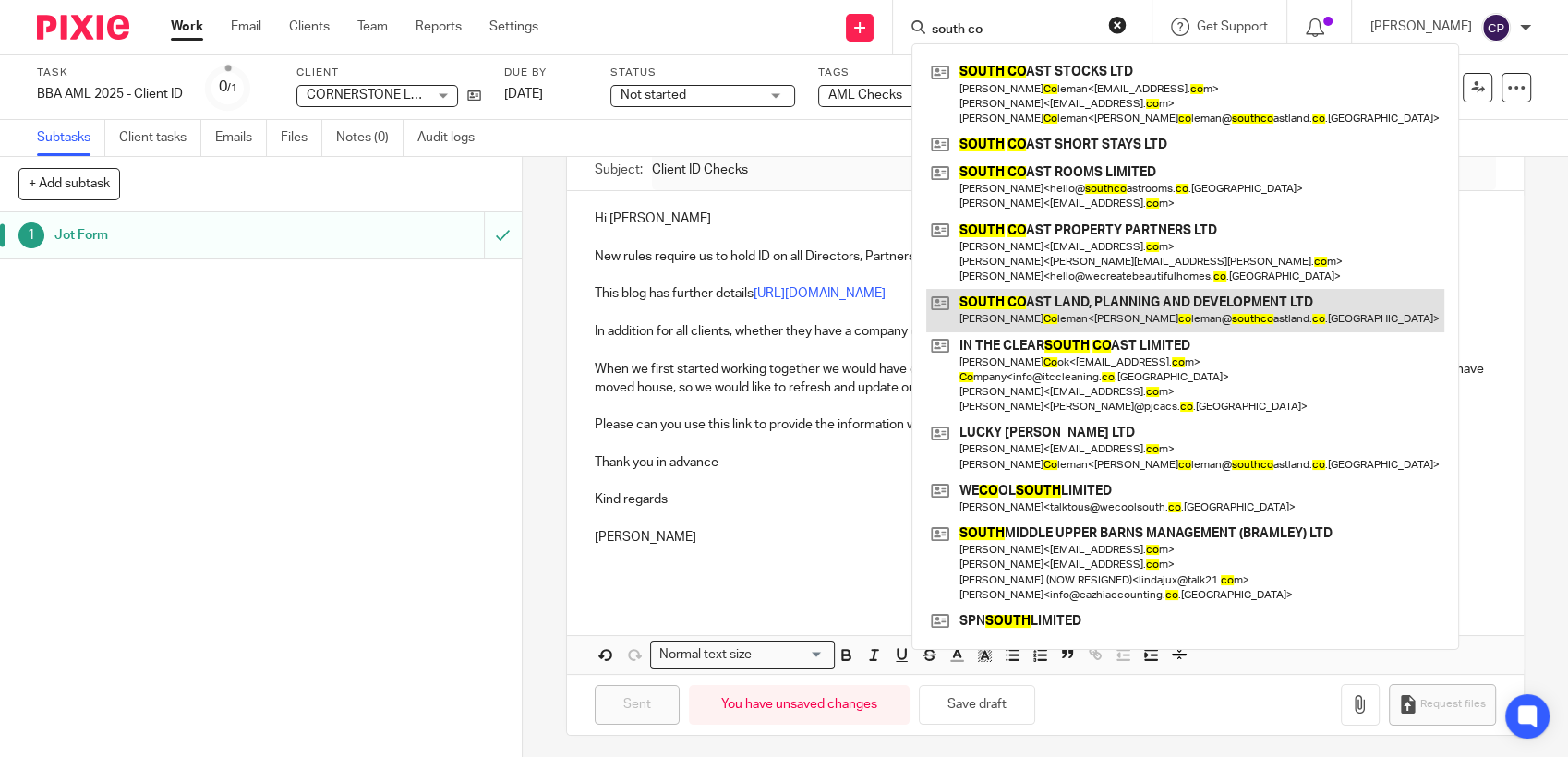
type input "south co"
click at [1005, 311] on link at bounding box center [1185, 310] width 518 height 42
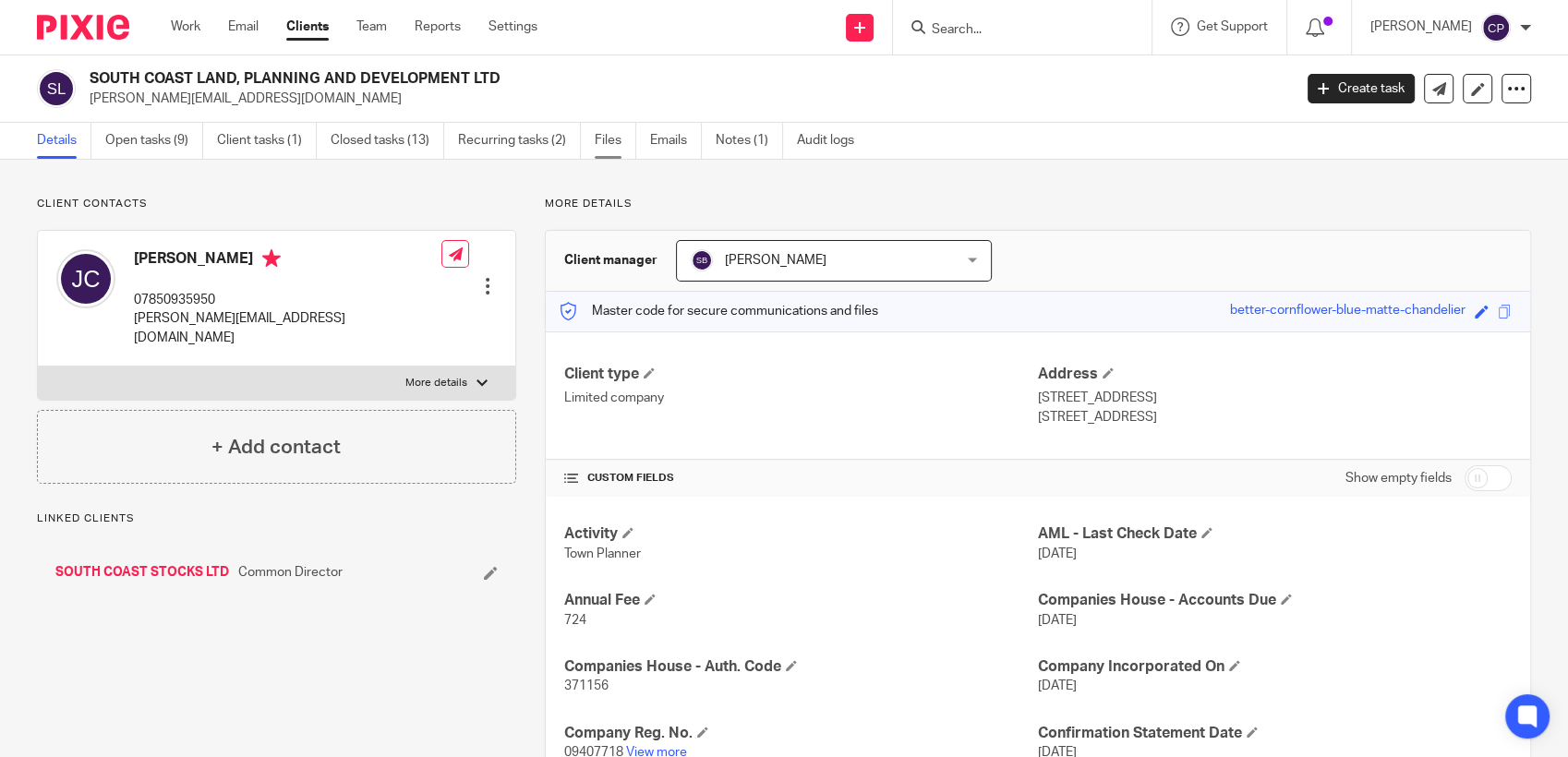
click at [605, 137] on link "Files" at bounding box center [615, 140] width 42 height 36
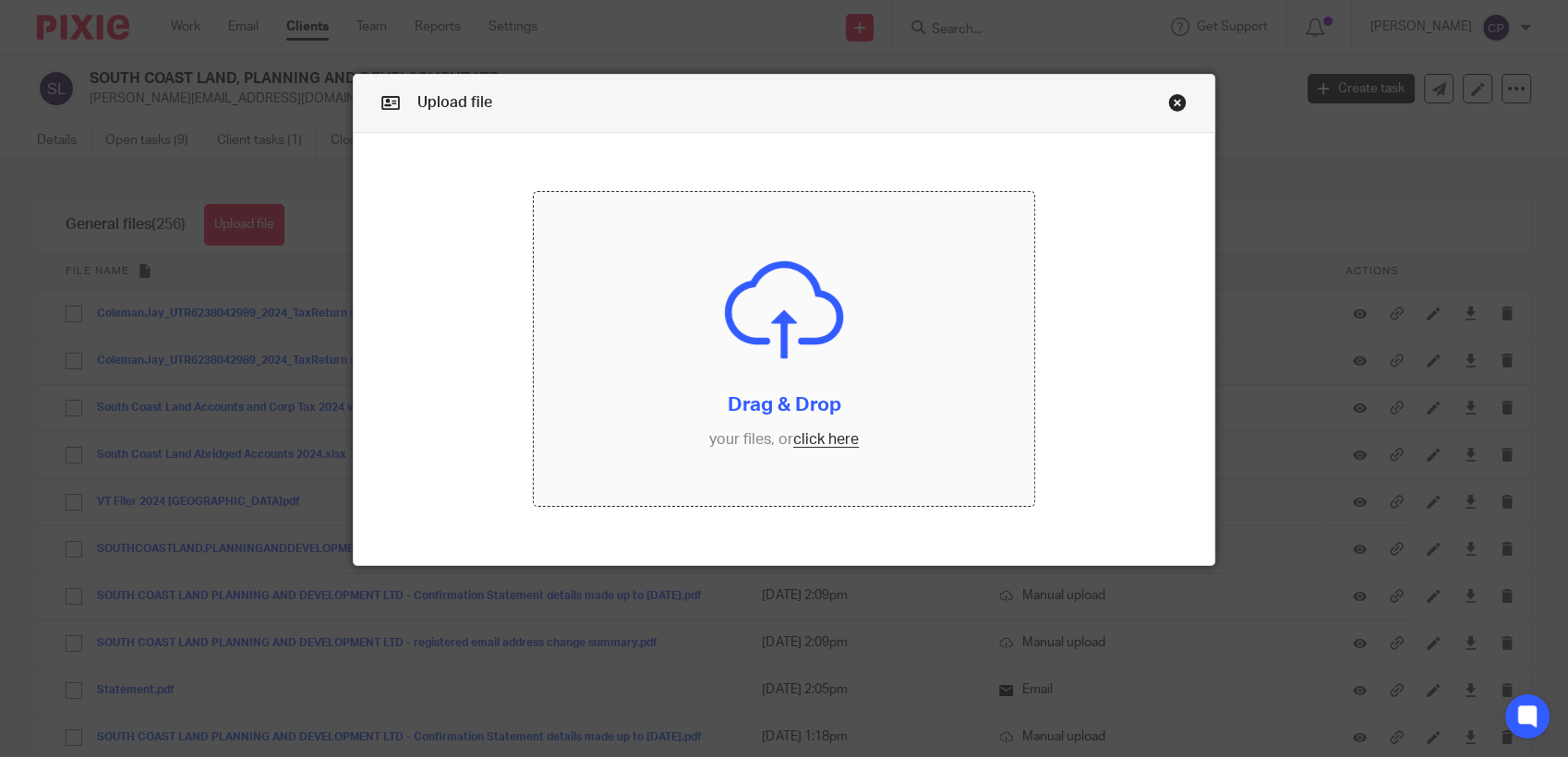
click at [805, 439] on input "file" at bounding box center [784, 349] width 500 height 314
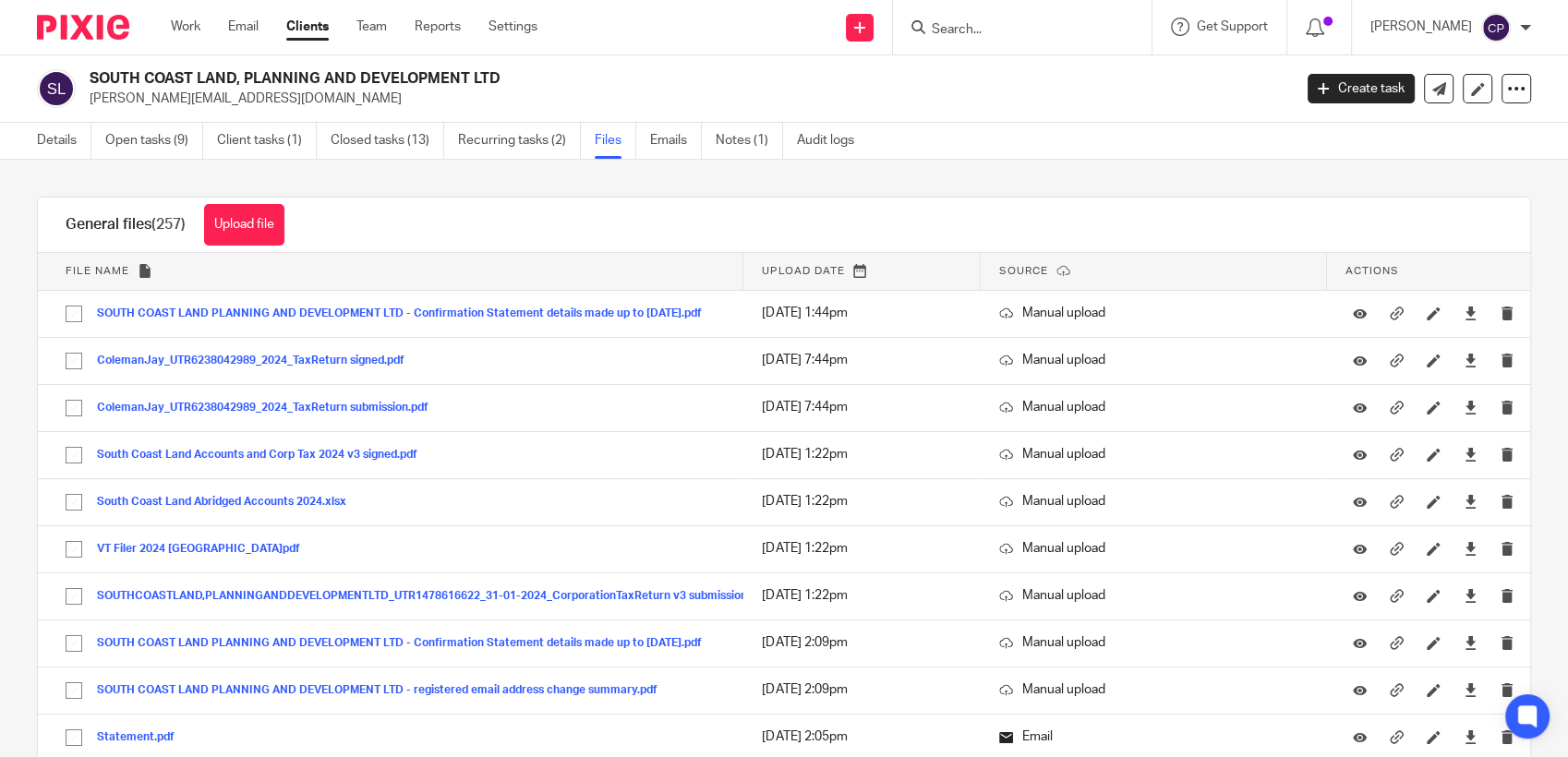
click at [945, 31] on input "Search" at bounding box center [1013, 30] width 166 height 16
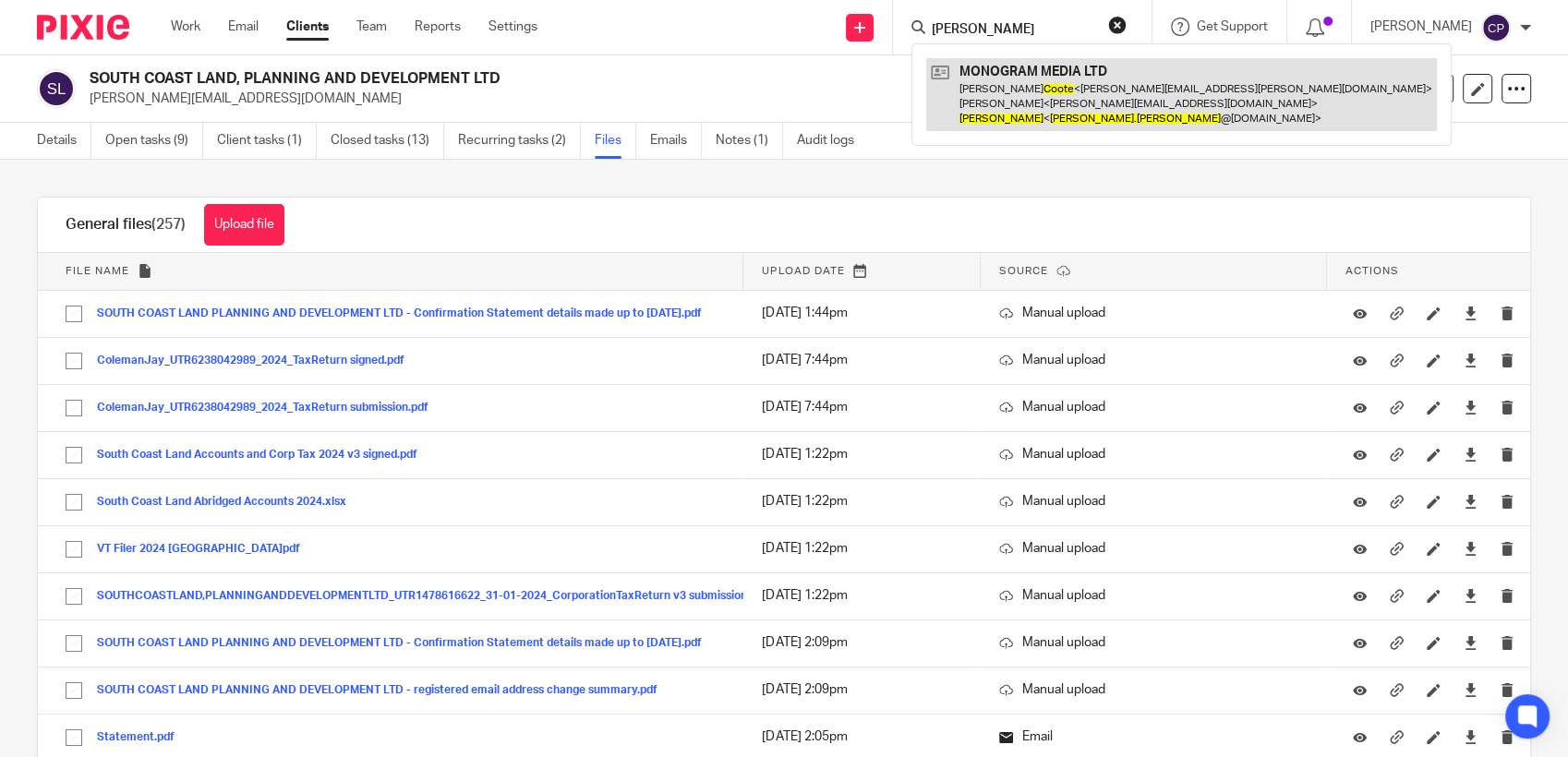
type input "alan coote"
click at [987, 96] on link at bounding box center [1181, 95] width 511 height 73
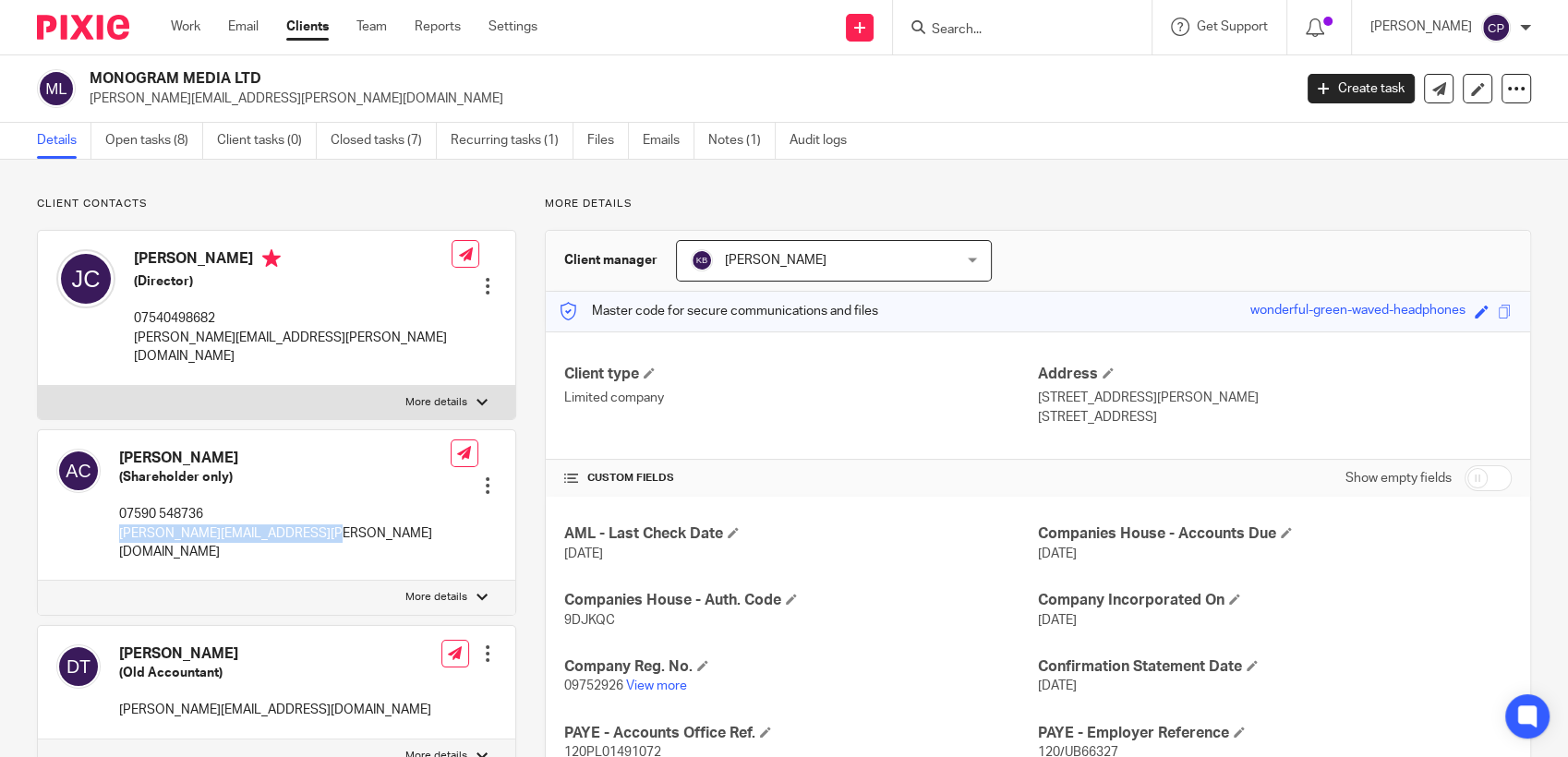
drag, startPoint x: 116, startPoint y: 514, endPoint x: 357, endPoint y: 517, distance: 241.0
click at [357, 517] on div "[PERSON_NAME] (Shareholder only) 07590 548736 [PERSON_NAME][EMAIL_ADDRESS][PERS…" at bounding box center [276, 506] width 477 height 152
drag, startPoint x: 356, startPoint y: 517, endPoint x: 284, endPoint y: 520, distance: 72.1
copy p "[PERSON_NAME][EMAIL_ADDRESS][PERSON_NAME][DOMAIN_NAME]"
click at [1337, 91] on link "Create task" at bounding box center [1360, 88] width 107 height 30
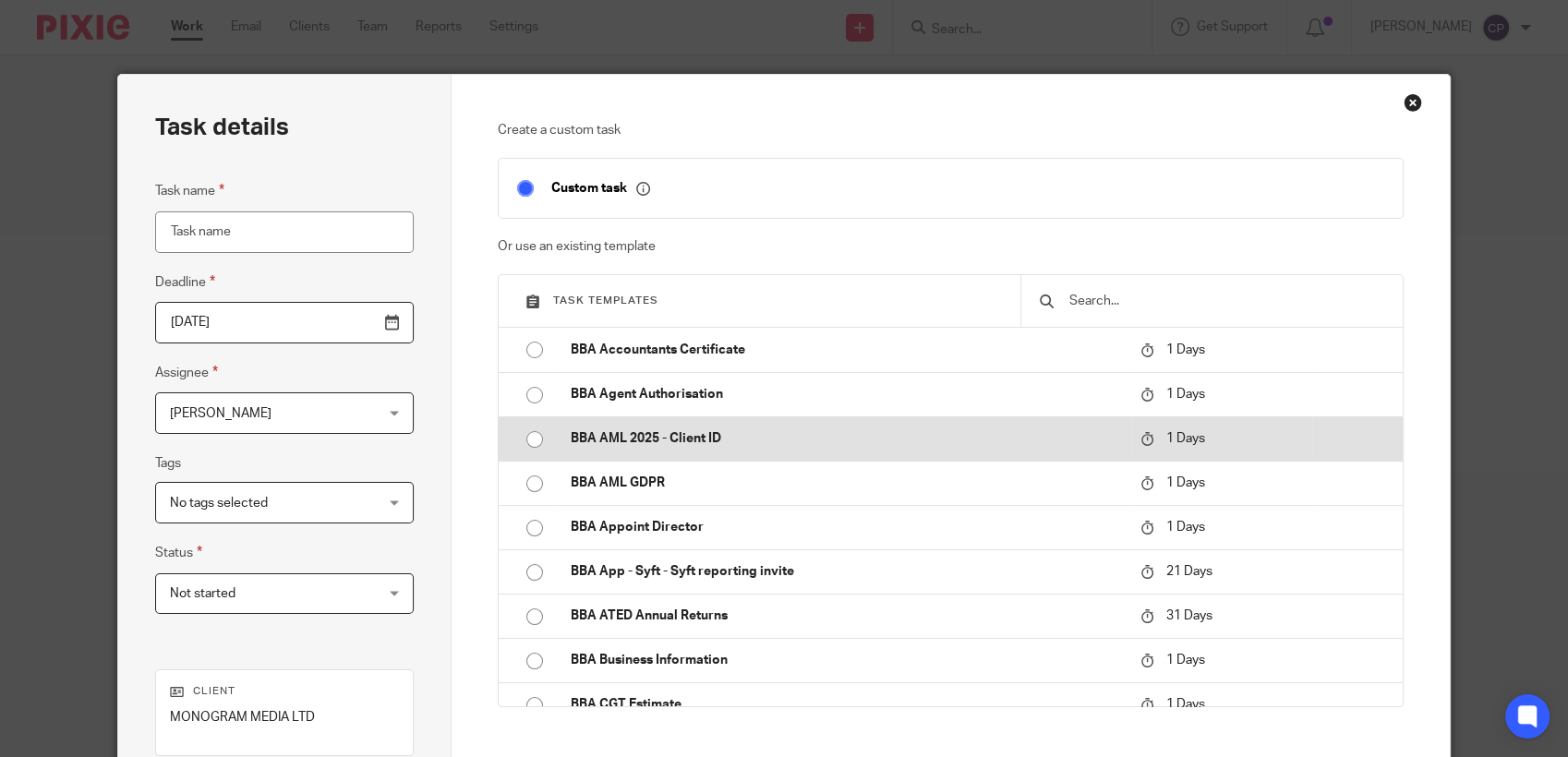
click at [525, 448] on input "radio" at bounding box center [534, 439] width 35 height 35
type input "[DATE]"
type input "BBA AML 2025 - Client ID"
checkbox input "false"
radio input "false"
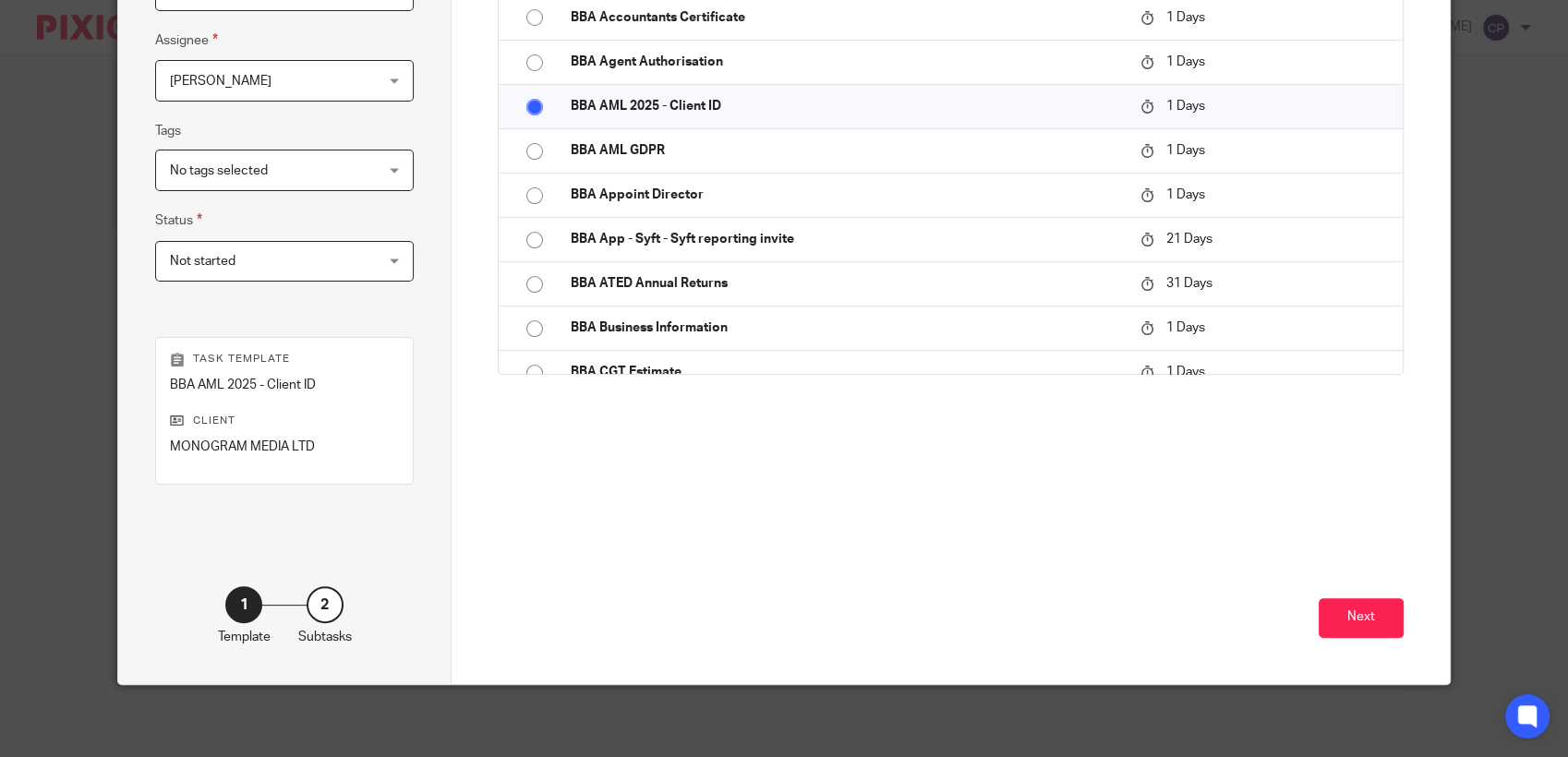
scroll to position [332, 0]
click at [1352, 624] on button "Next" at bounding box center [1360, 618] width 85 height 40
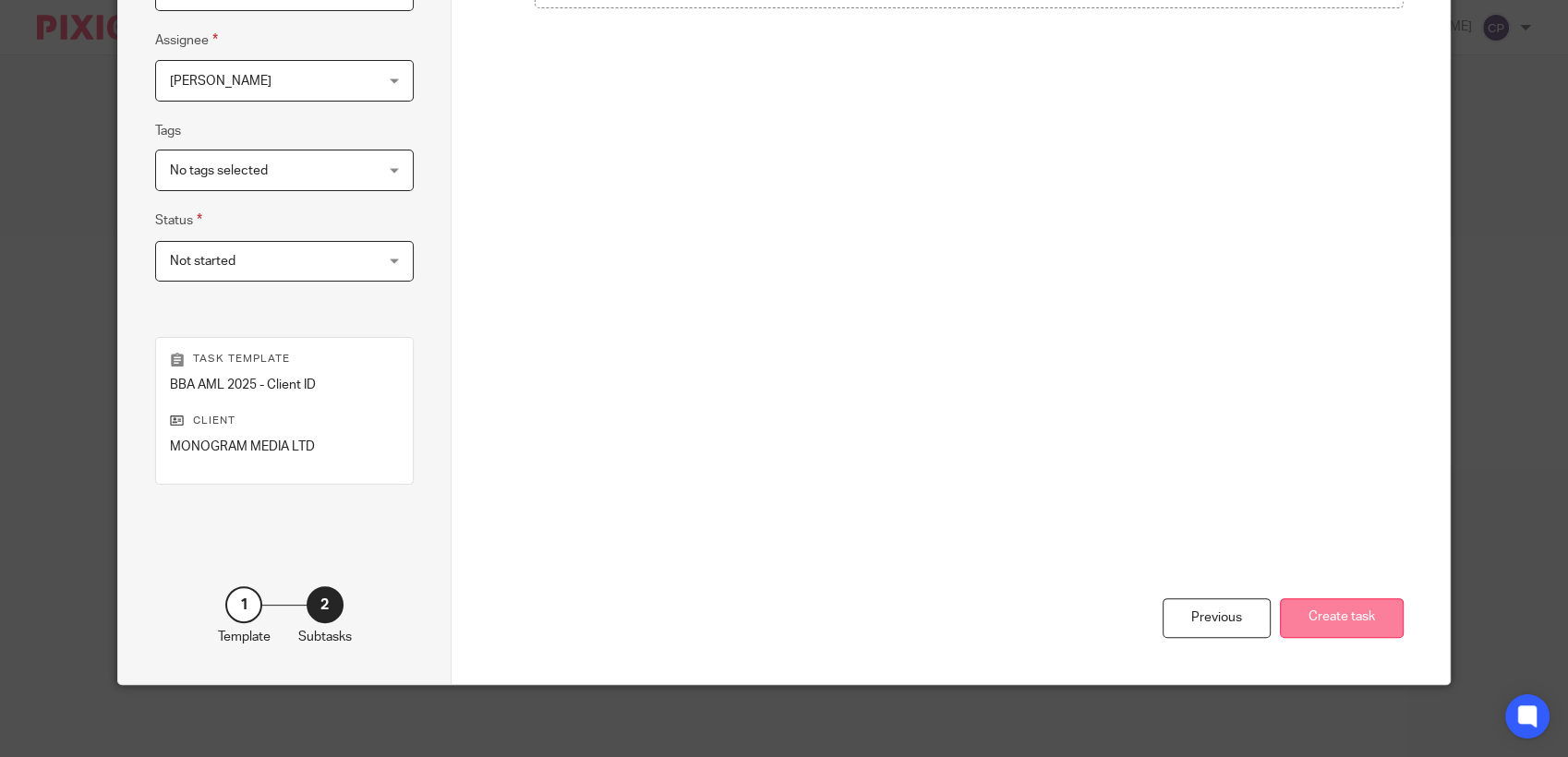
click at [1323, 626] on button "Create task" at bounding box center [1341, 618] width 124 height 40
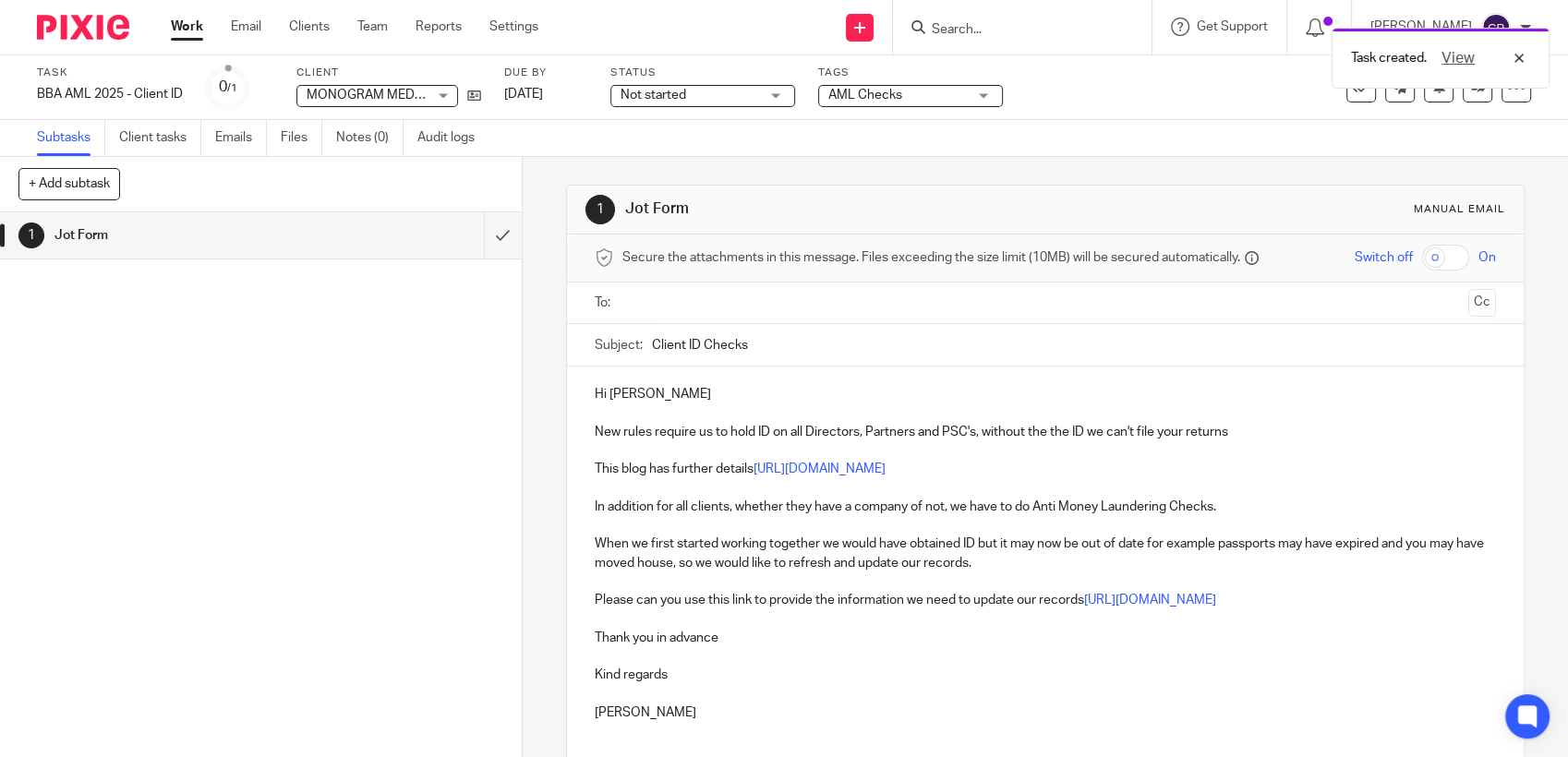
paste input "alan.coote@monogrammedia.co.uk"
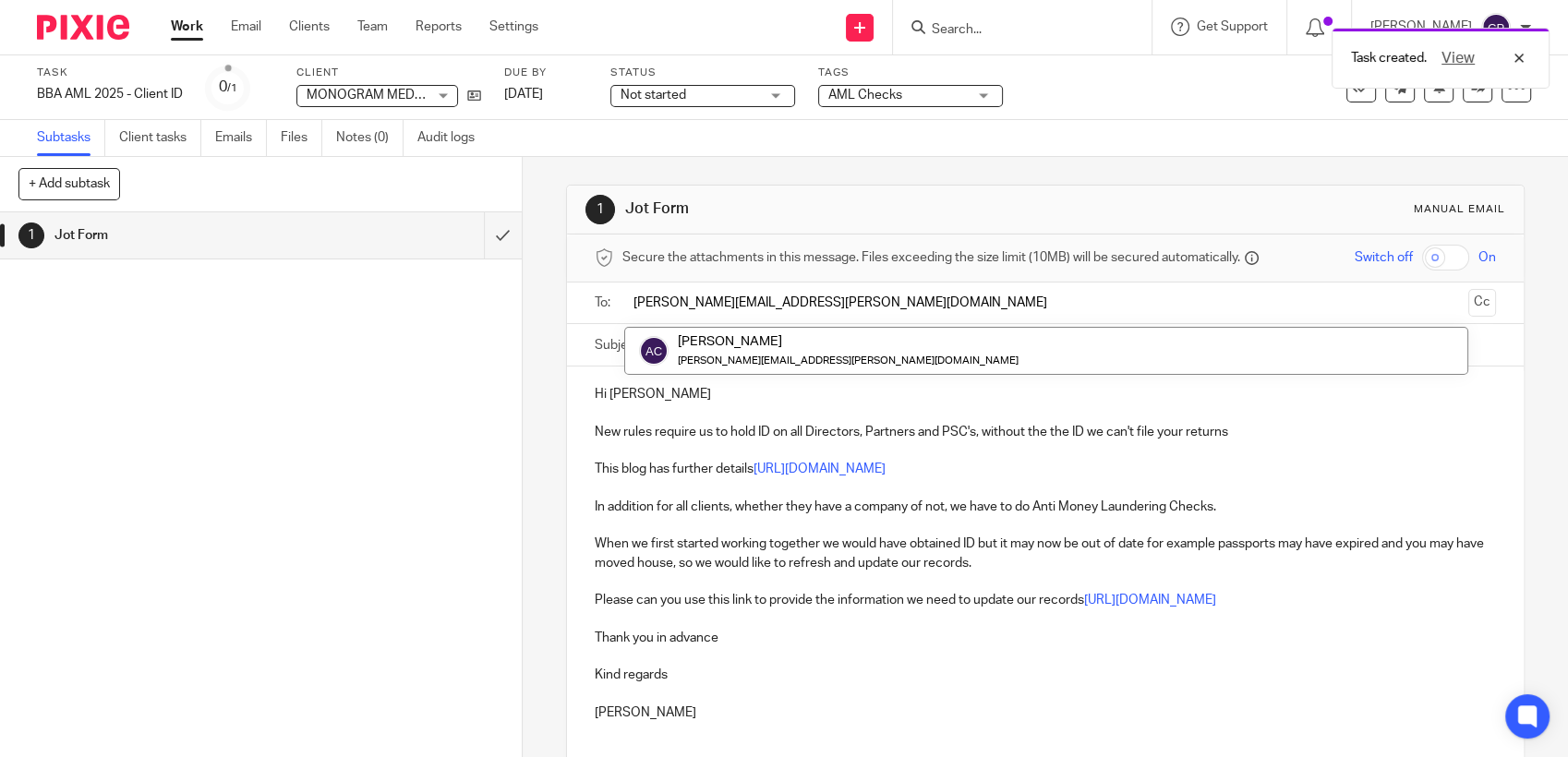
type input "alan.coote@monogrammedia.co.uk"
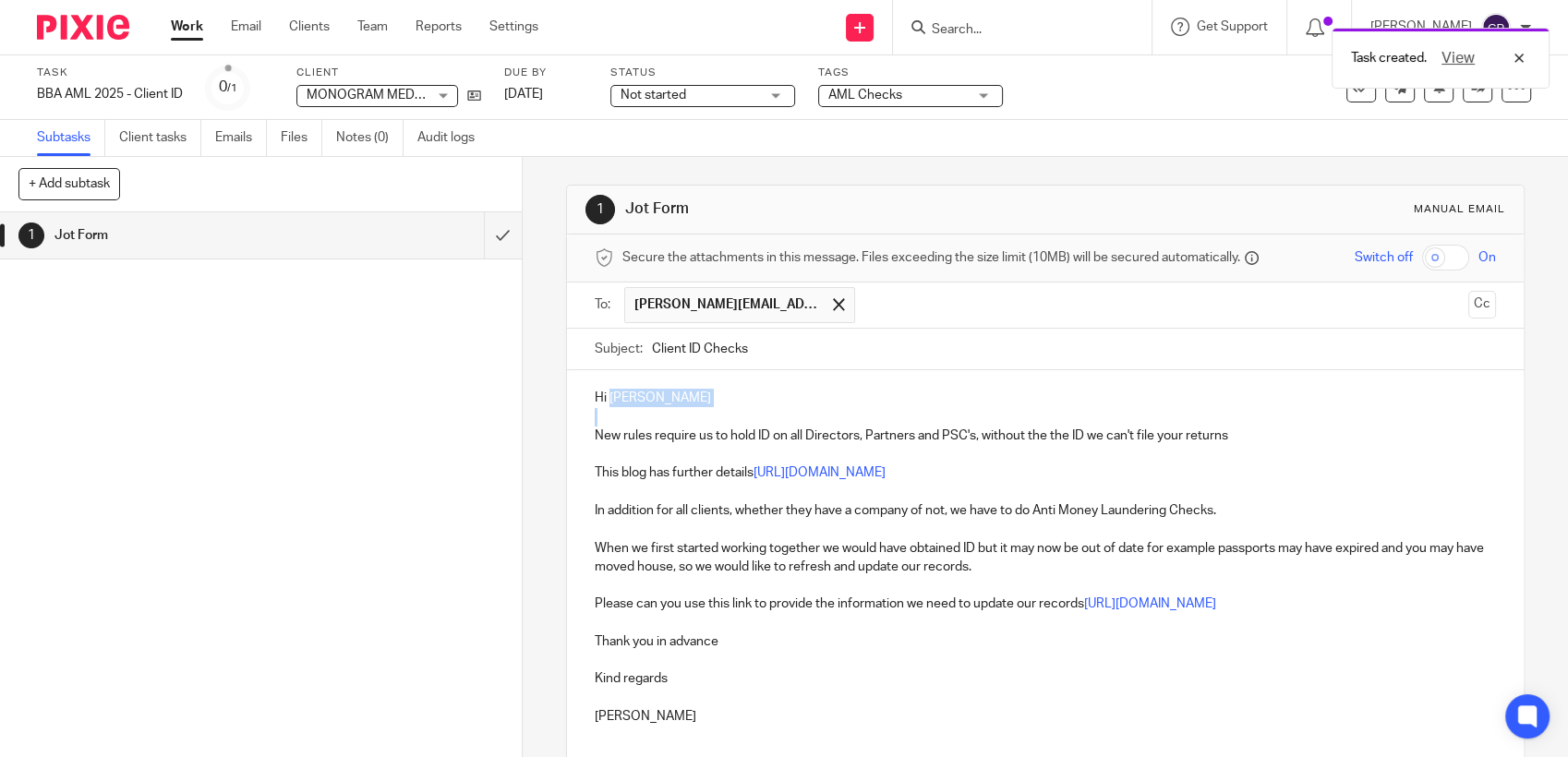
drag, startPoint x: 605, startPoint y: 397, endPoint x: 740, endPoint y: 406, distance: 135.3
click at [733, 407] on div "Hi Josh New rules require us to hold ID on all Directors, Partners and PSC's, w…" at bounding box center [1045, 573] width 957 height 407
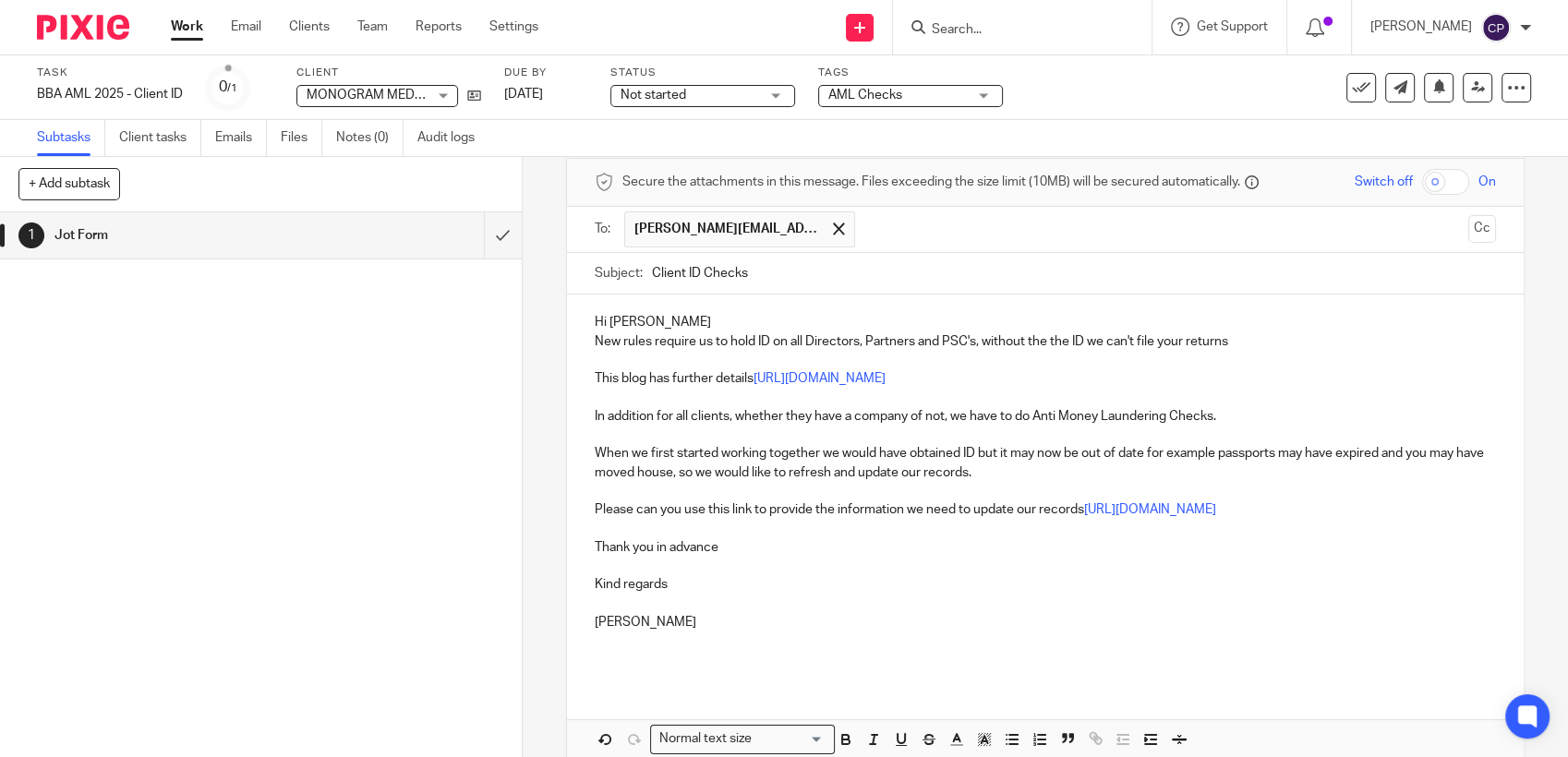
scroll to position [165, 0]
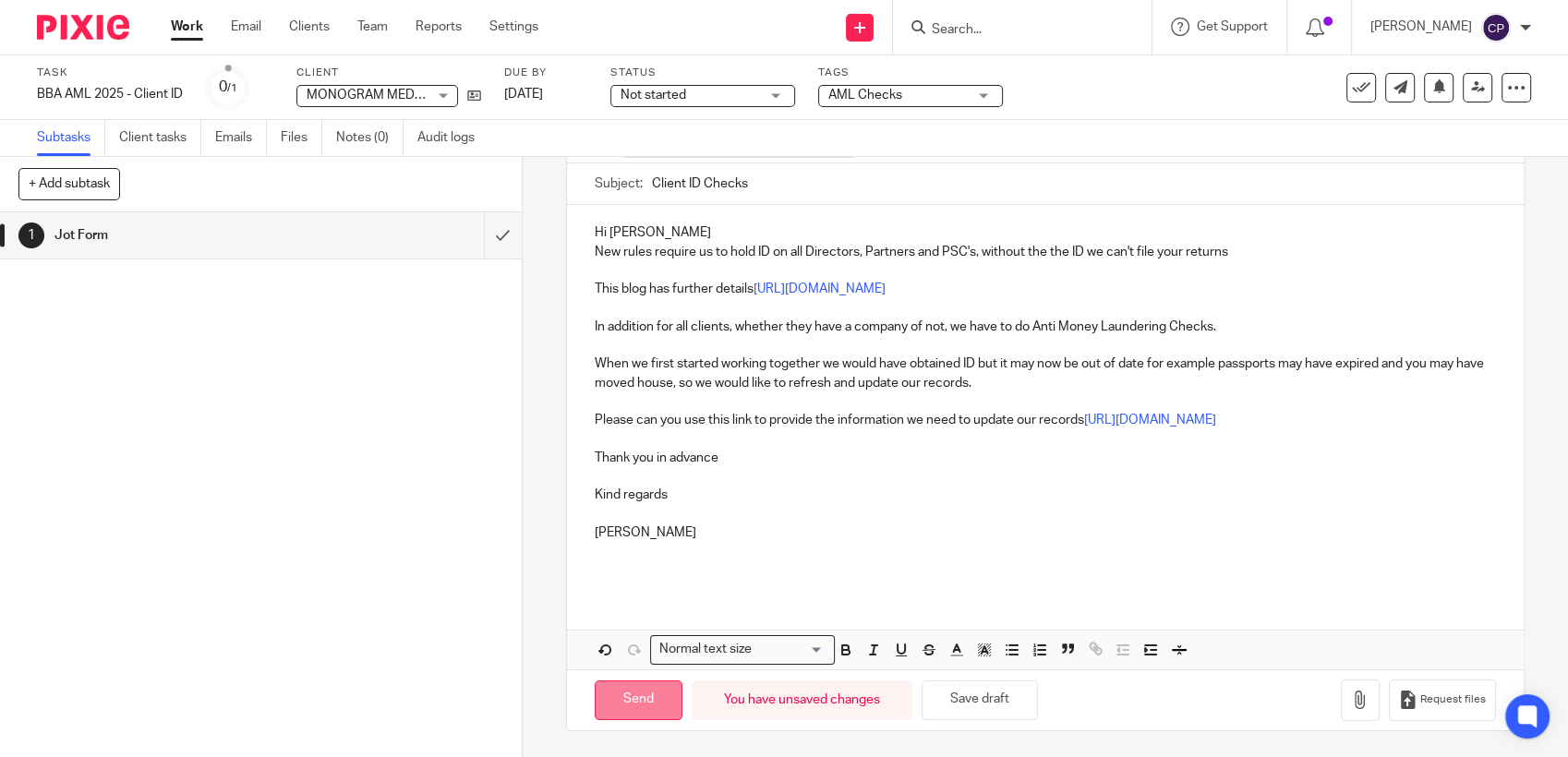
click at [620, 690] on input "Send" at bounding box center [638, 700] width 88 height 40
type input "Sent"
